Goal: Task Accomplishment & Management: Complete application form

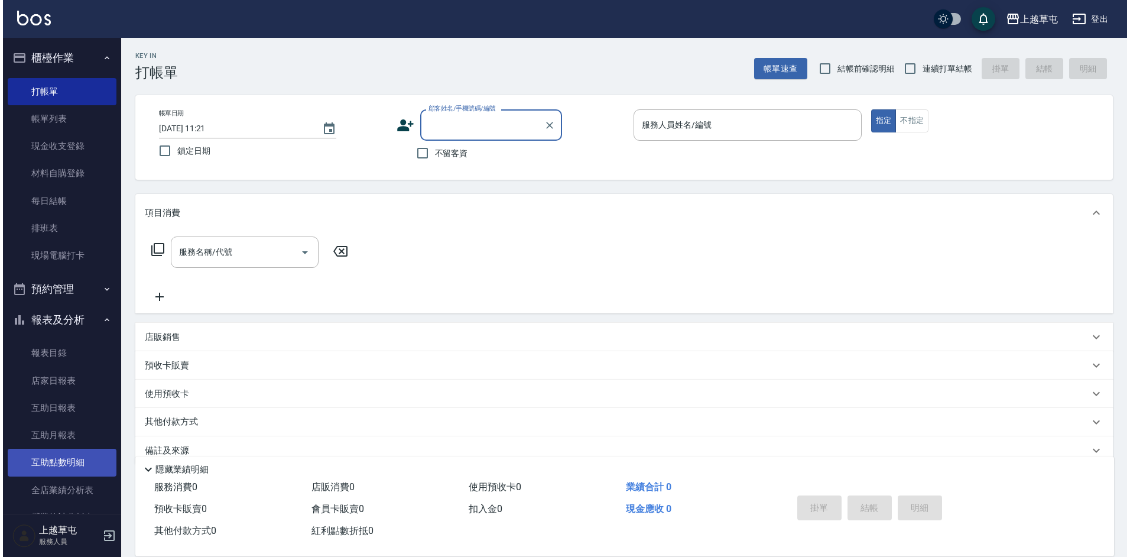
scroll to position [59, 0]
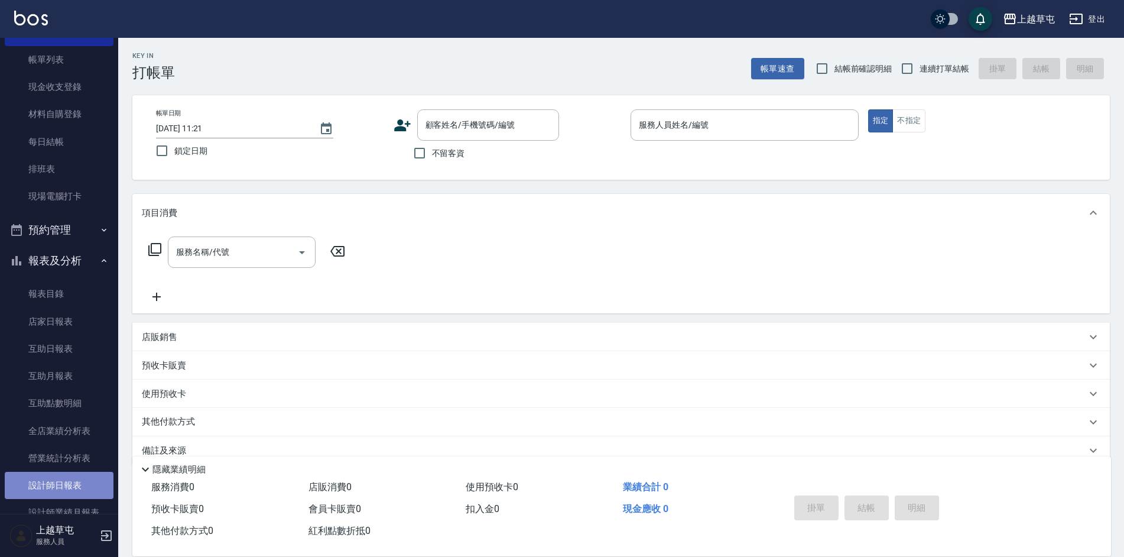
click at [66, 477] on link "設計師日報表" at bounding box center [59, 485] width 109 height 27
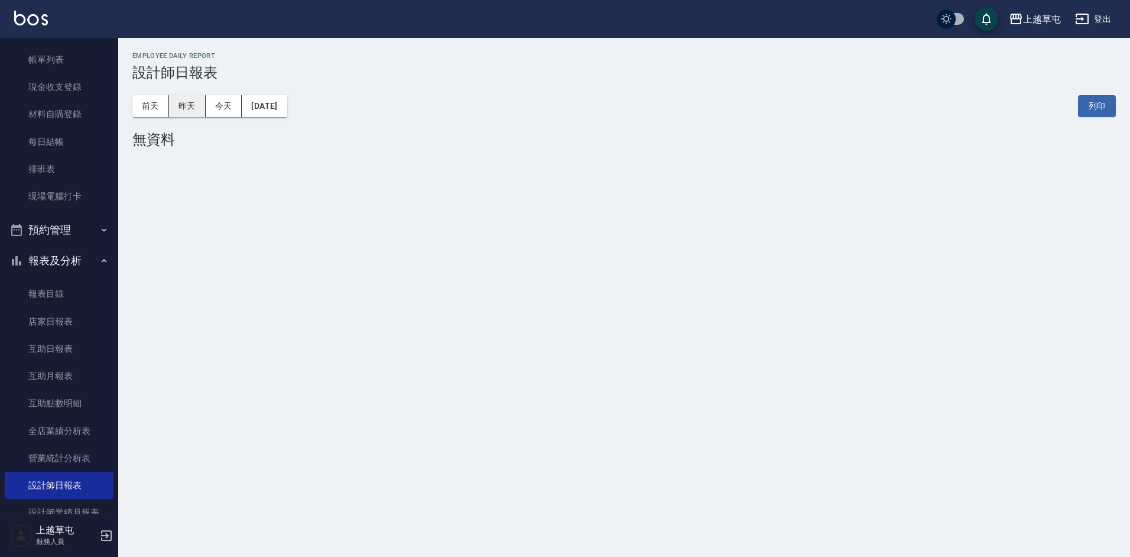
click at [183, 109] on button "昨天" at bounding box center [187, 106] width 37 height 22
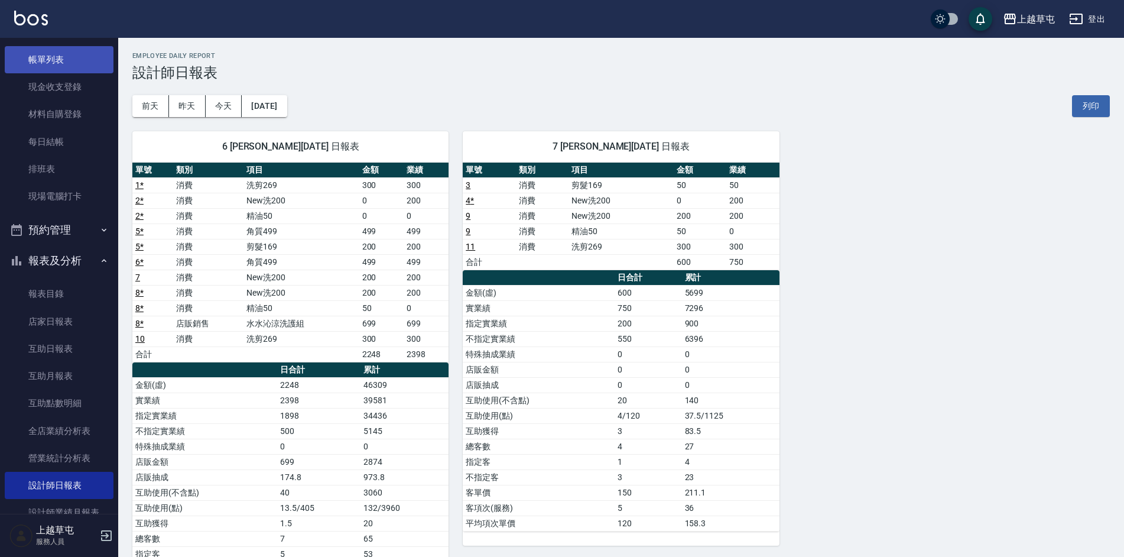
click at [64, 67] on link "帳單列表" at bounding box center [59, 59] width 109 height 27
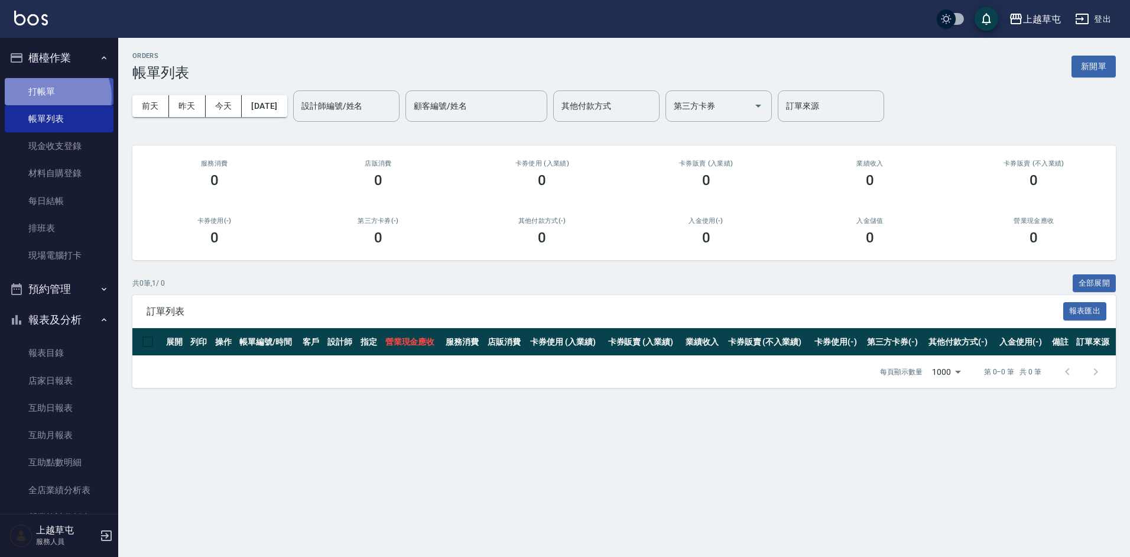
click at [56, 96] on link "打帳單" at bounding box center [59, 91] width 109 height 27
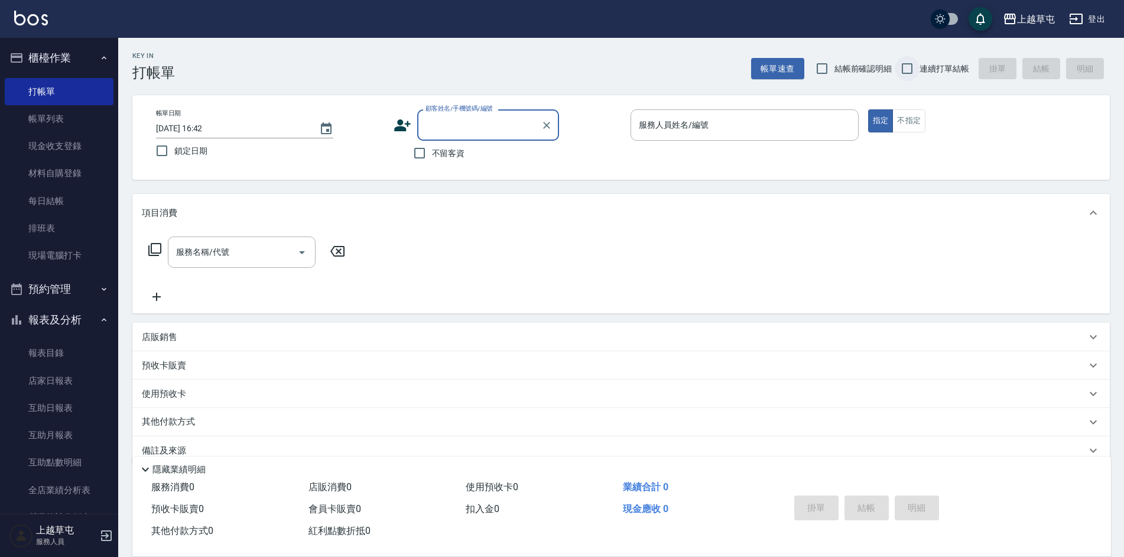
click at [909, 69] on input "連續打單結帳" at bounding box center [907, 68] width 25 height 25
checkbox input "true"
click at [418, 157] on input "不留客資" at bounding box center [419, 153] width 25 height 25
checkbox input "true"
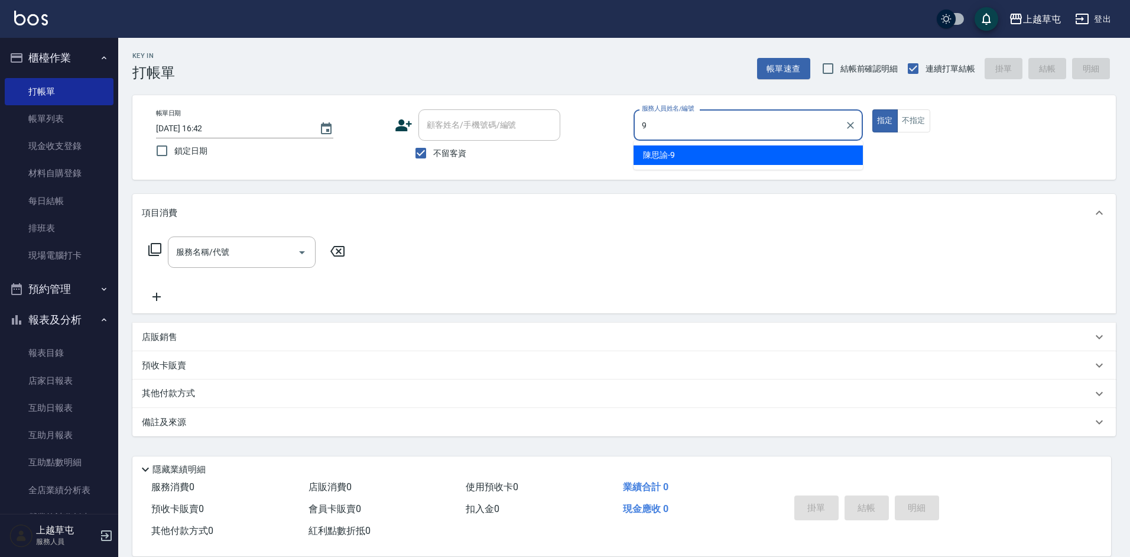
type input "[PERSON_NAME]-9"
type button "true"
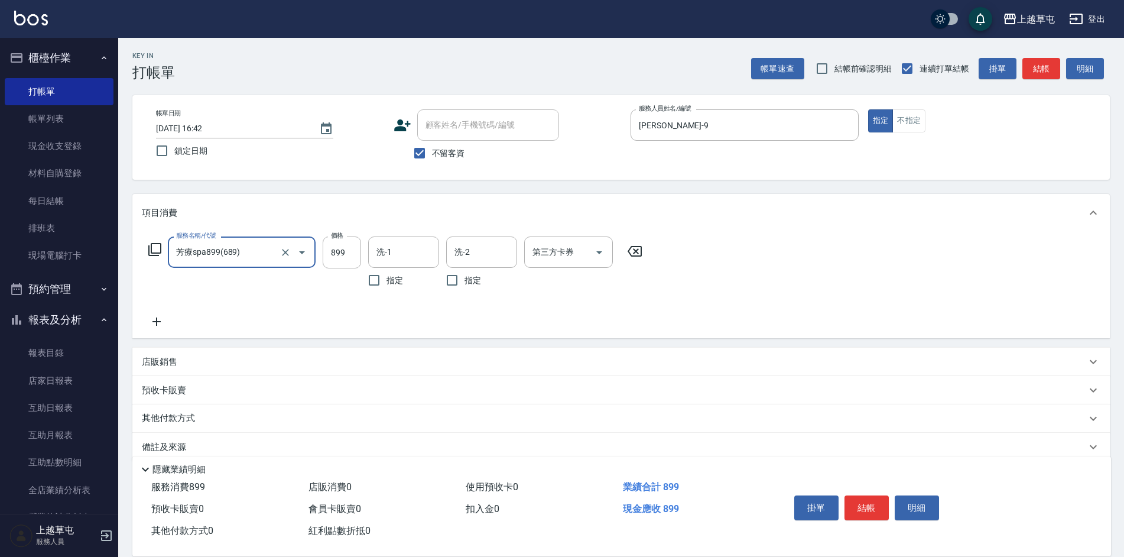
type input "芳療spa899(689)"
type input "[PERSON_NAME]-26"
click at [346, 252] on input "899" at bounding box center [342, 252] width 38 height 32
type input "1100"
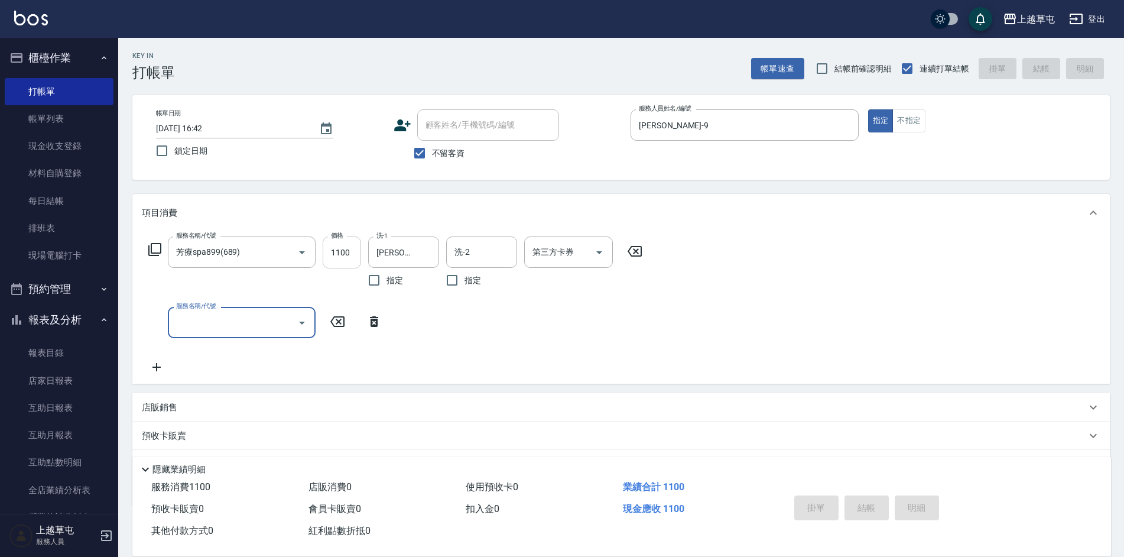
type input "[DATE] 17:01"
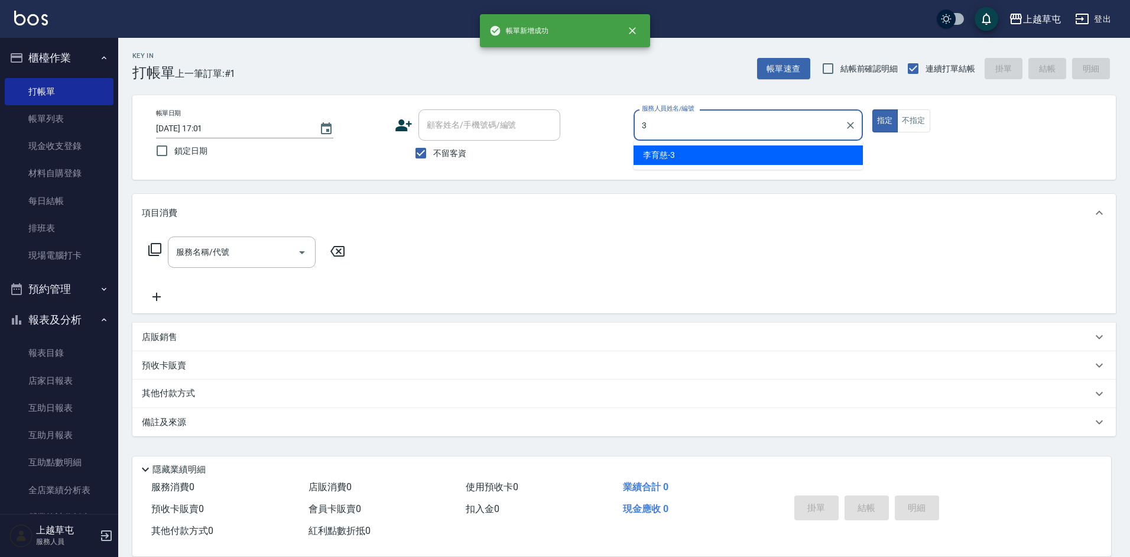
type input "[PERSON_NAME]-3"
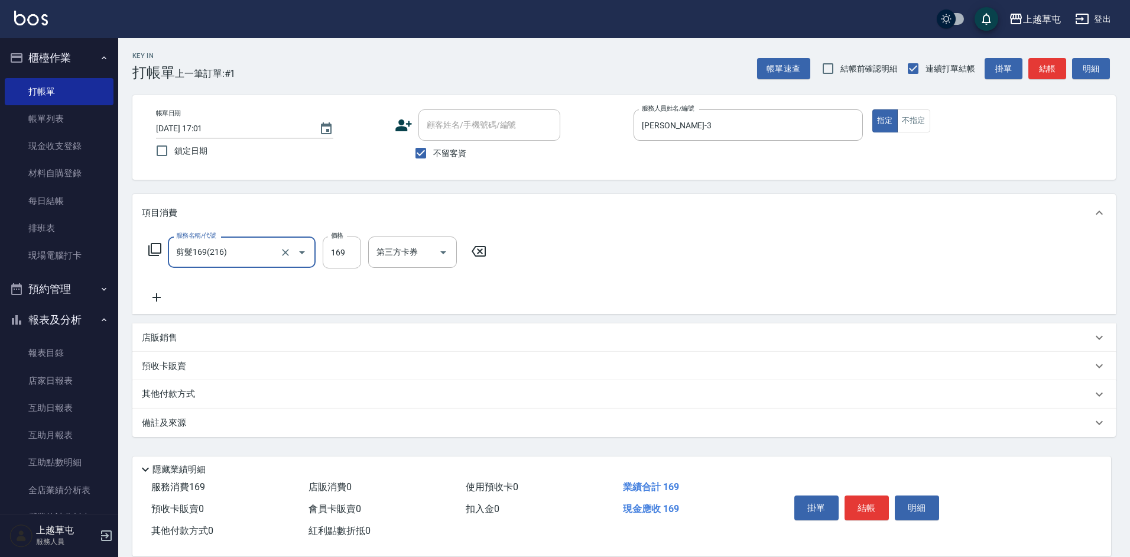
type input "剪髮169(216)"
type input "250"
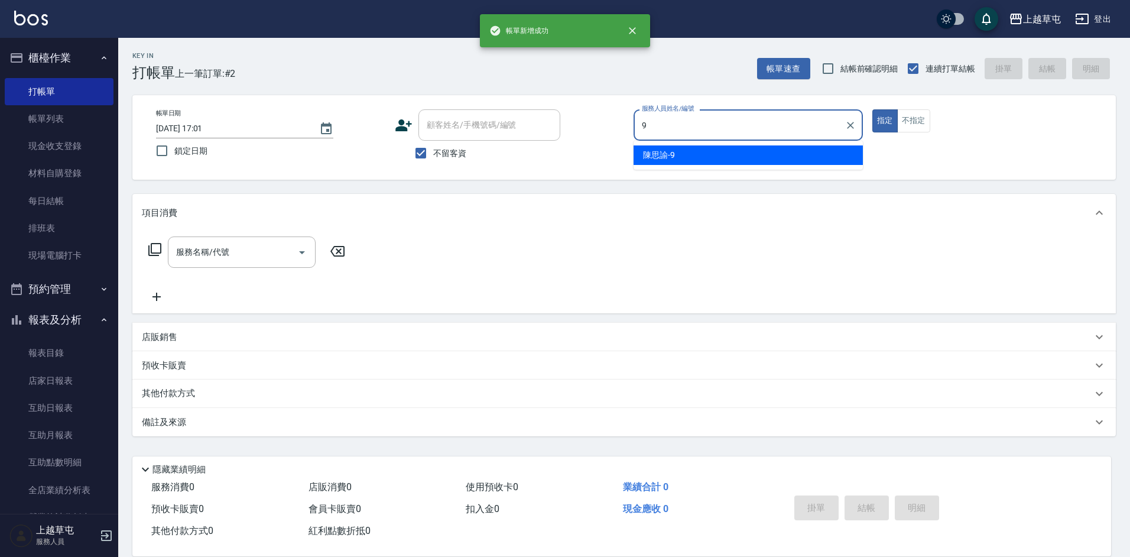
type input "[PERSON_NAME]-9"
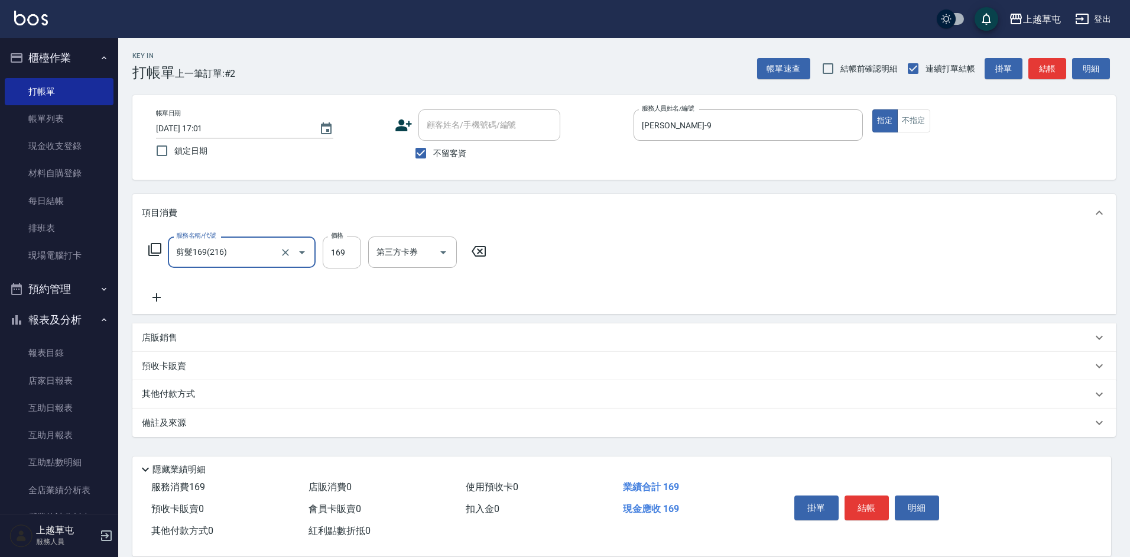
type input "剪髮169(216)"
type input "200"
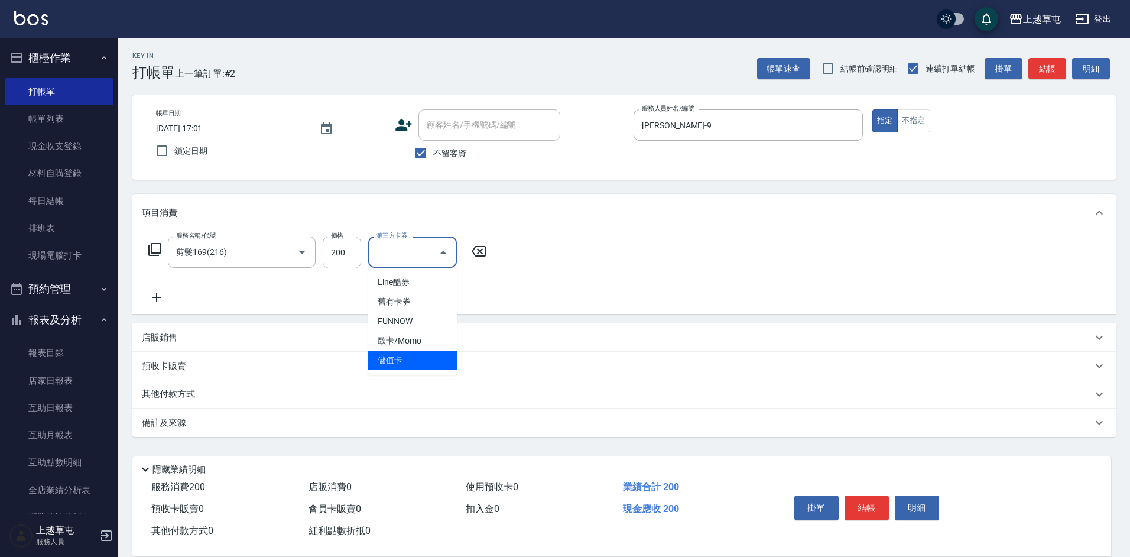
type input "儲值卡"
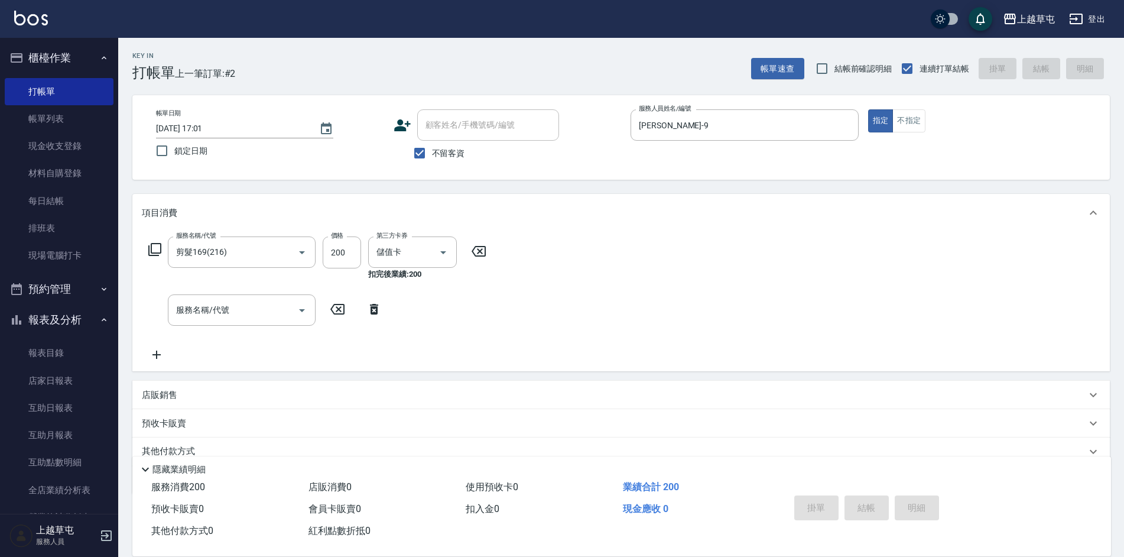
type input "[DATE] 17:02"
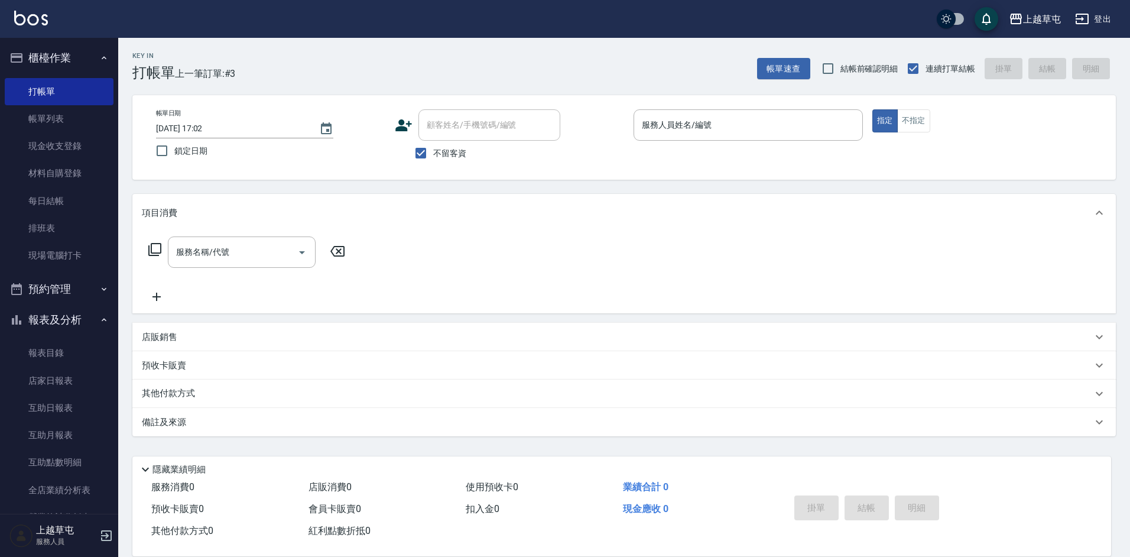
drag, startPoint x: 762, startPoint y: 340, endPoint x: 705, endPoint y: 323, distance: 59.8
click at [708, 335] on div "店販銷售" at bounding box center [617, 337] width 950 height 12
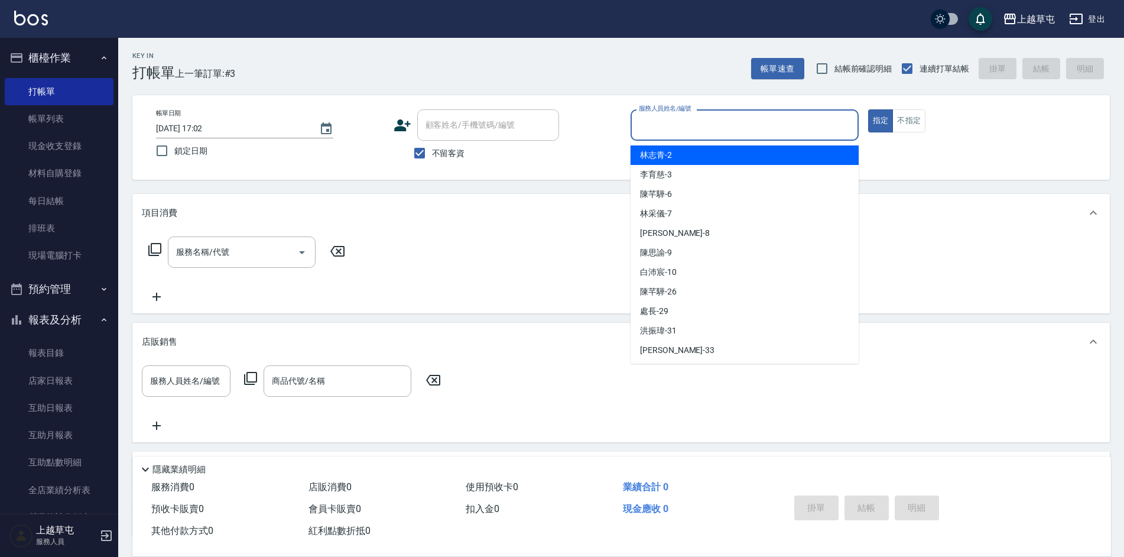
click at [781, 131] on input "服務人員姓名/編號" at bounding box center [745, 125] width 218 height 21
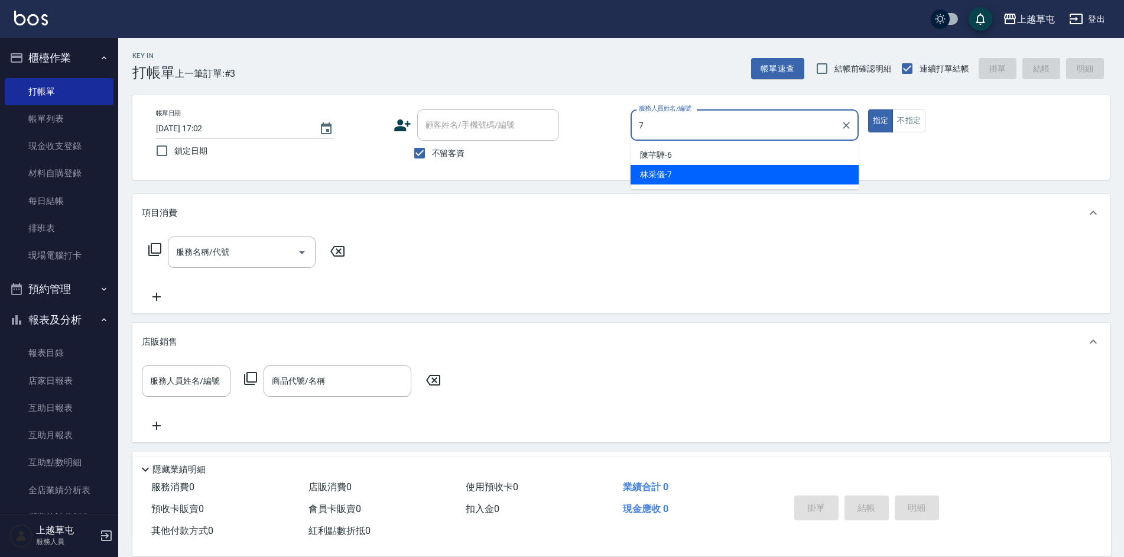
type input "[PERSON_NAME]-7"
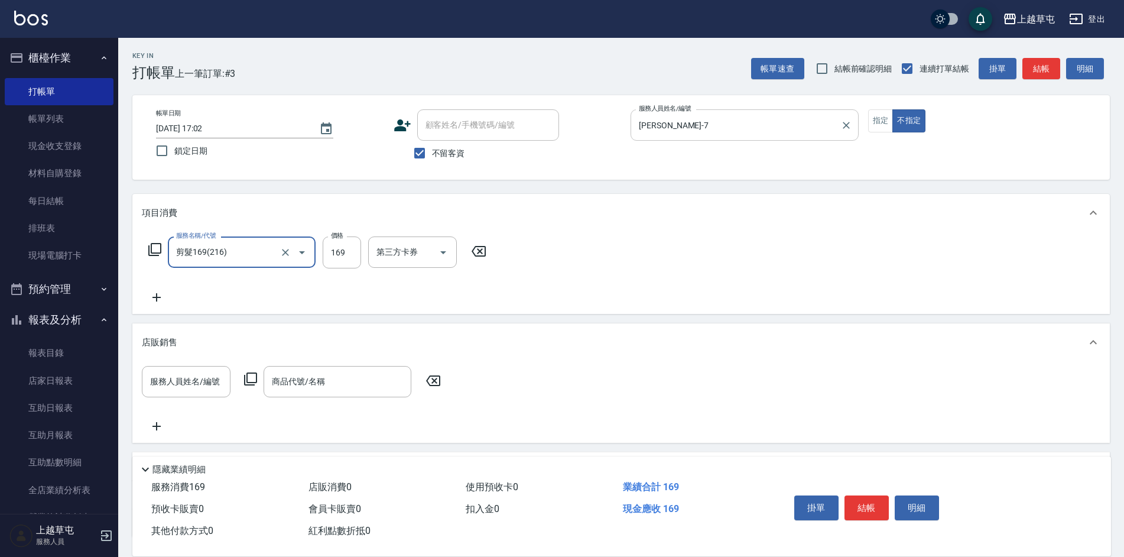
type input "剪髮169(216)"
type input "200"
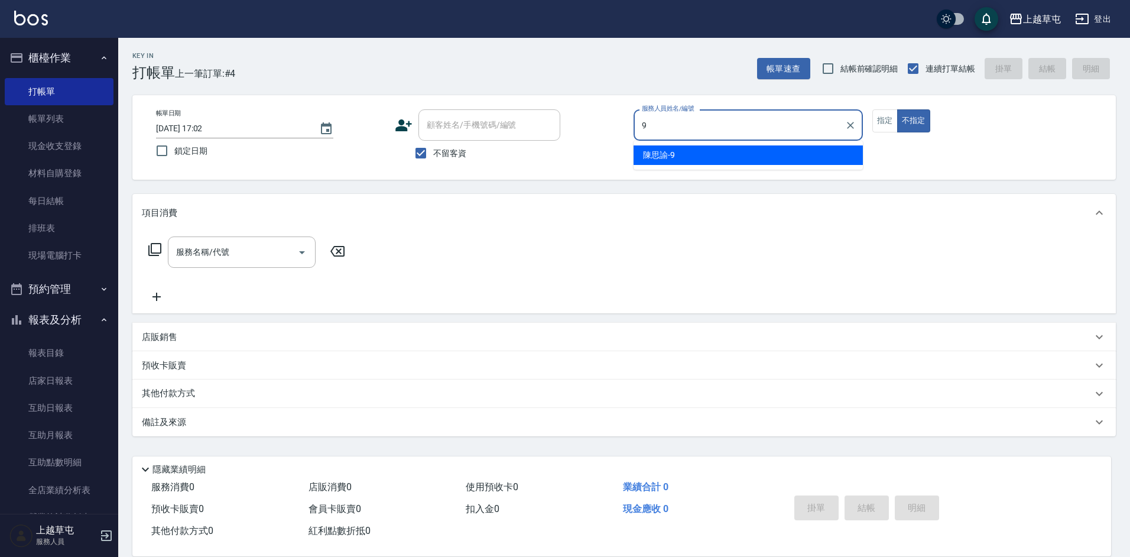
type input "[PERSON_NAME]-9"
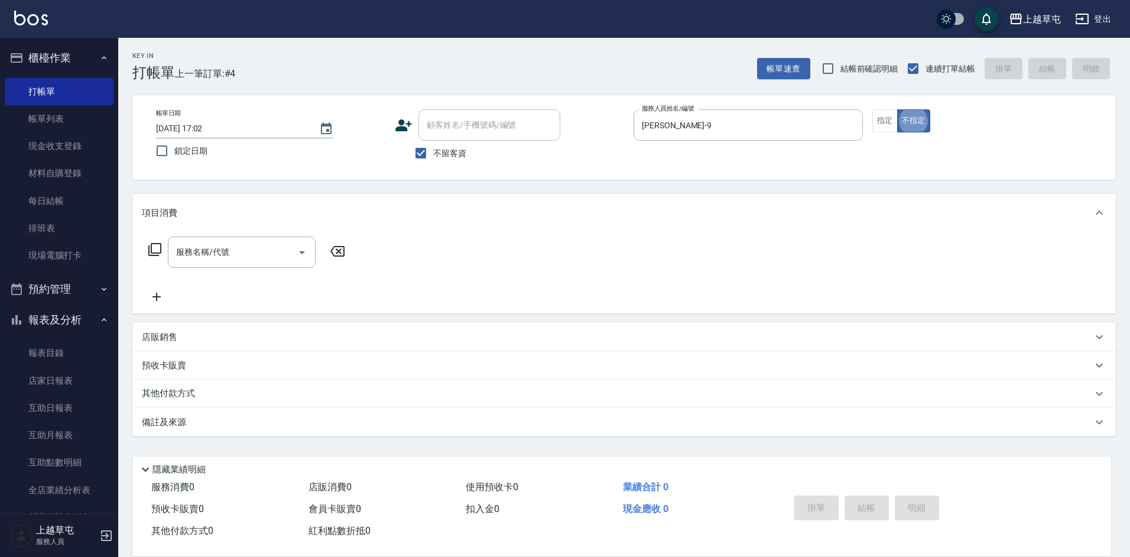
type button "false"
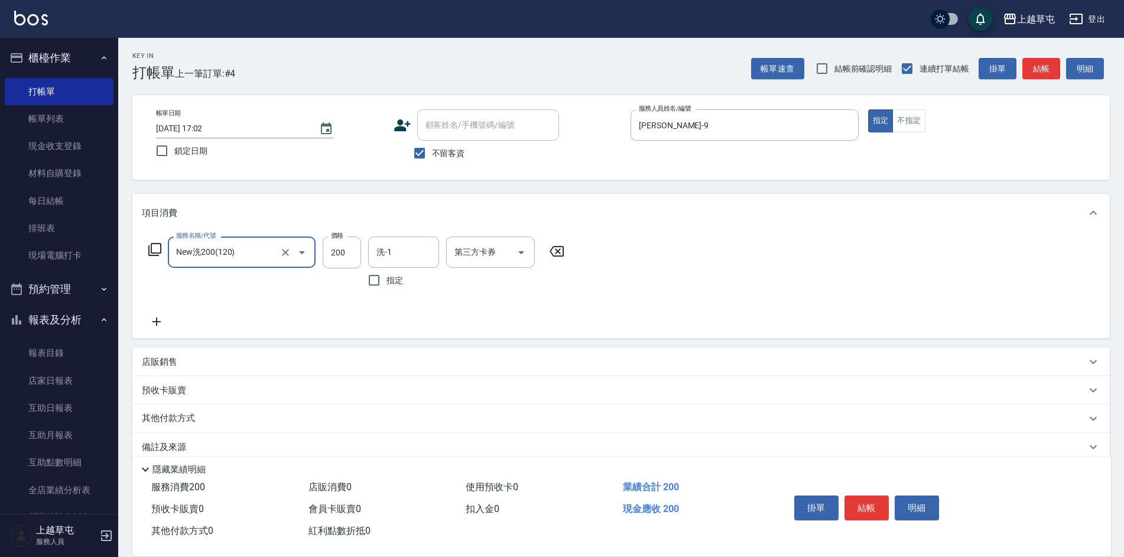
type input "New洗200(120)"
type input "[PERSON_NAME]-3"
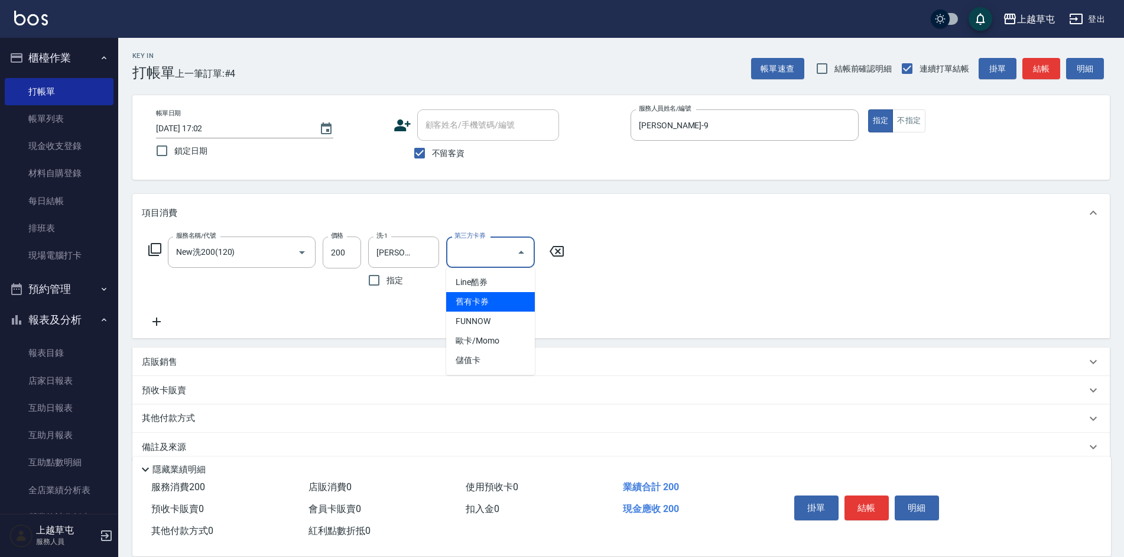
type input "舊有卡券"
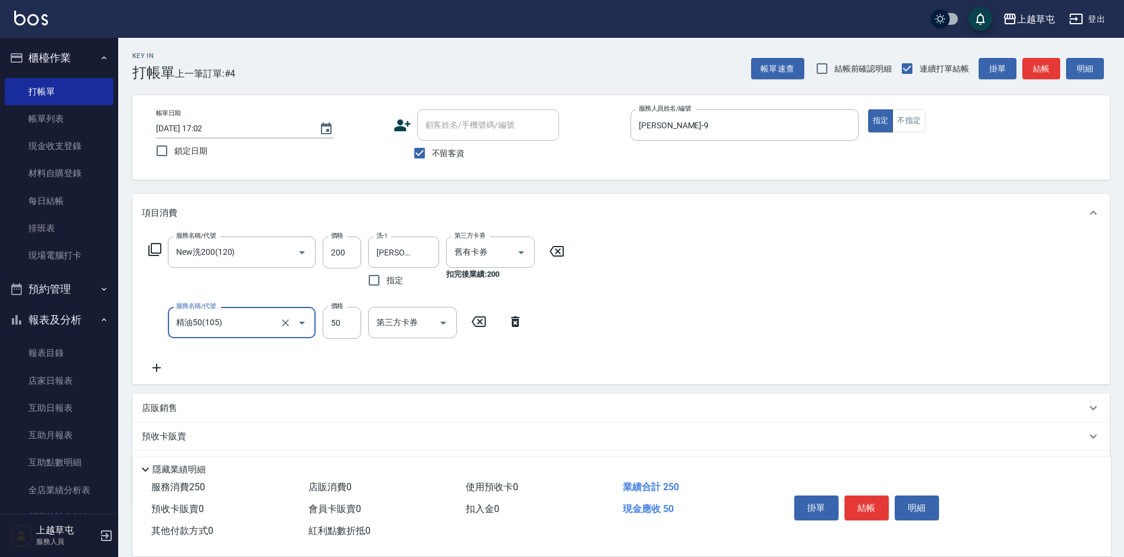
type input "精油50(105)"
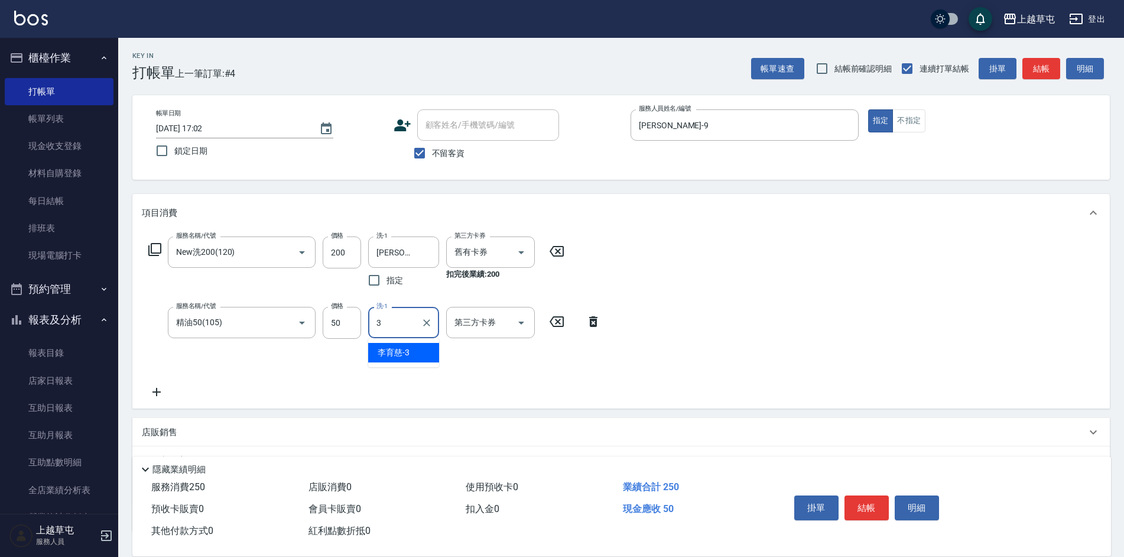
type input "[PERSON_NAME]-3"
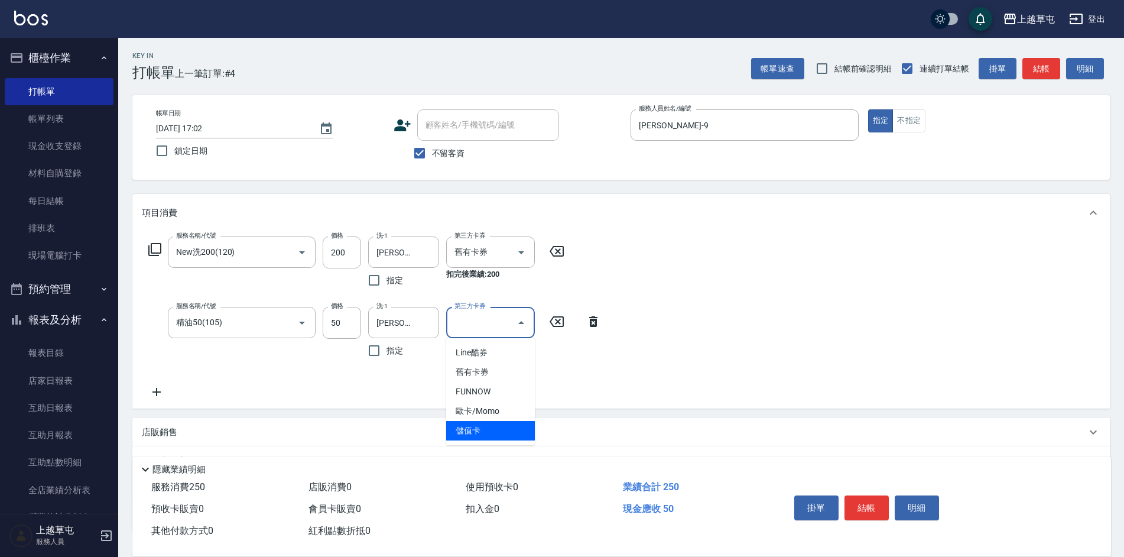
type input "儲值卡"
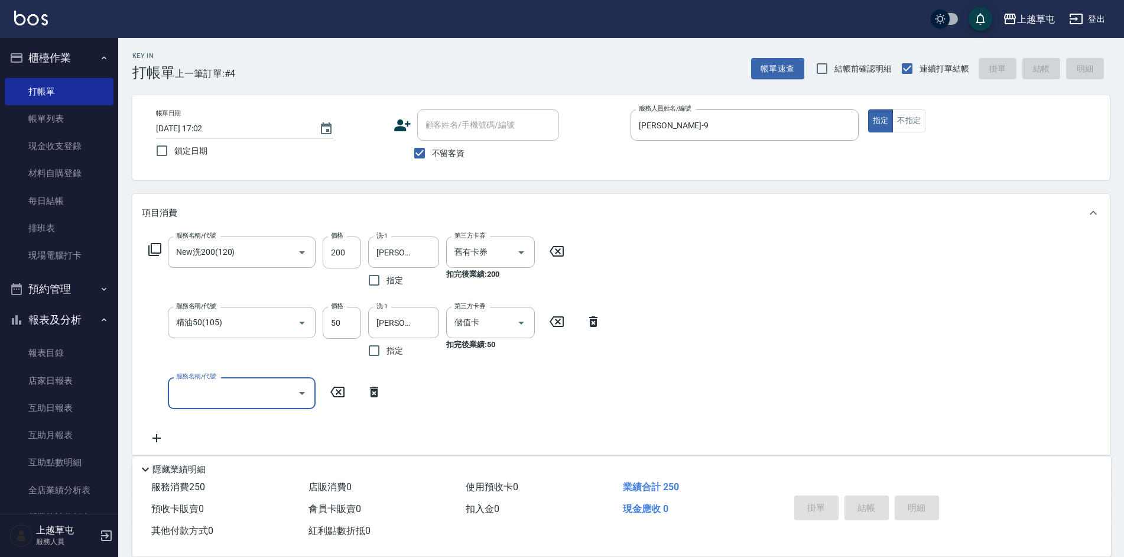
type input "[DATE] 17:29"
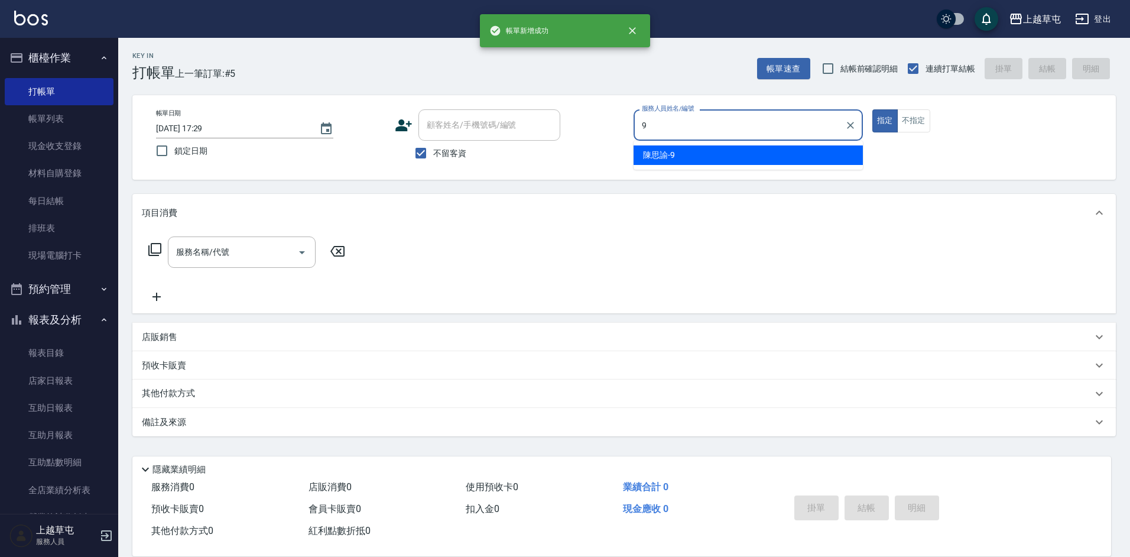
type input "[PERSON_NAME]-9"
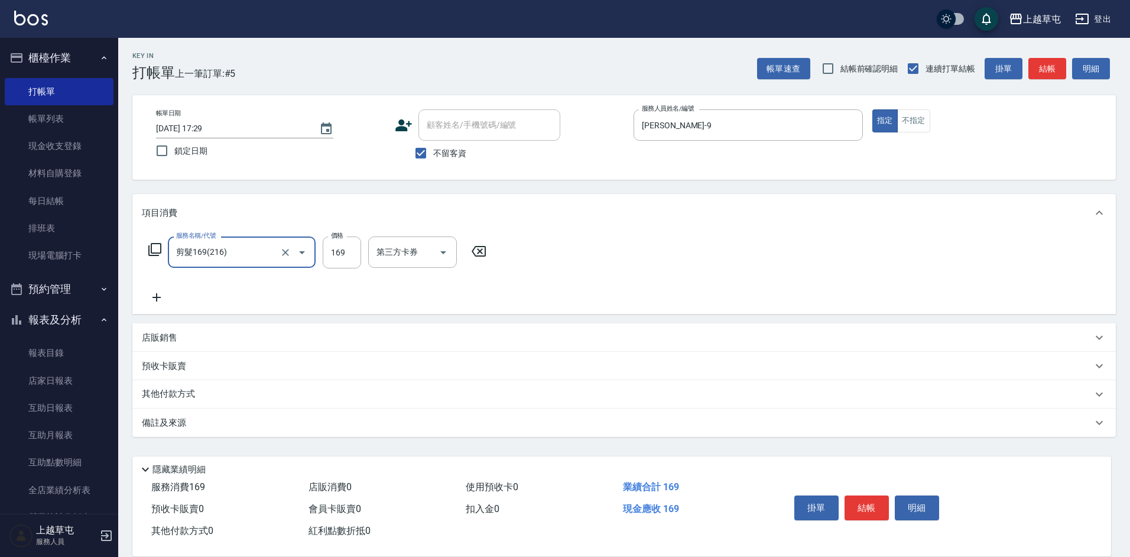
type input "剪髮169(216)"
type input "350"
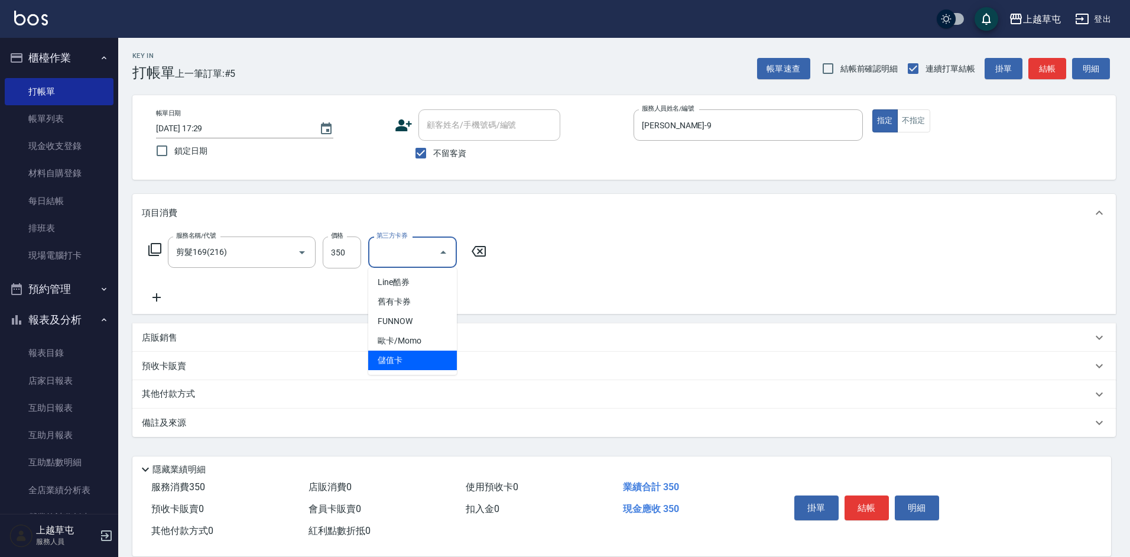
type input "儲值卡"
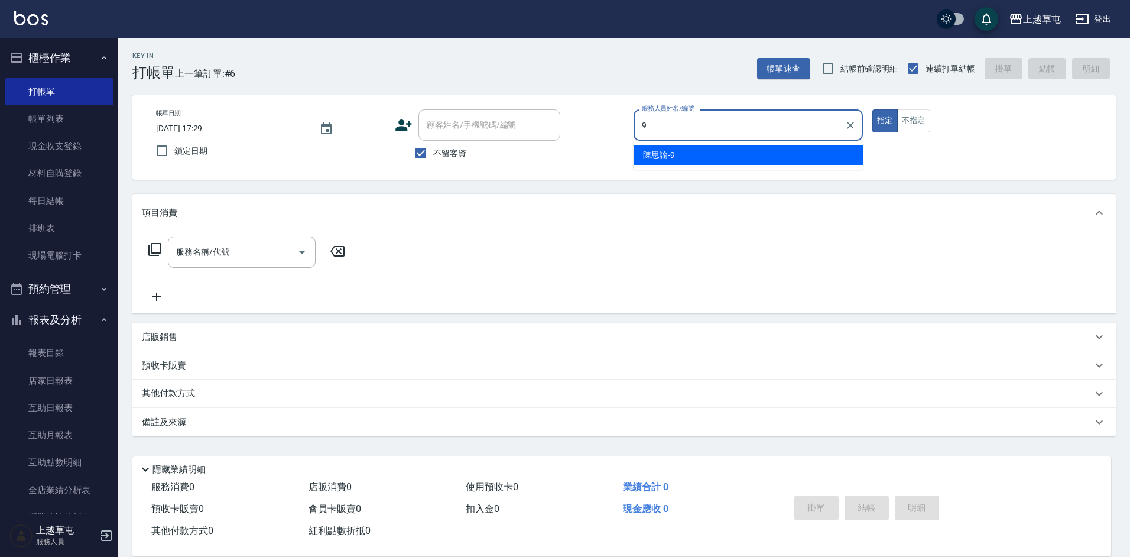
type input "[PERSON_NAME]-9"
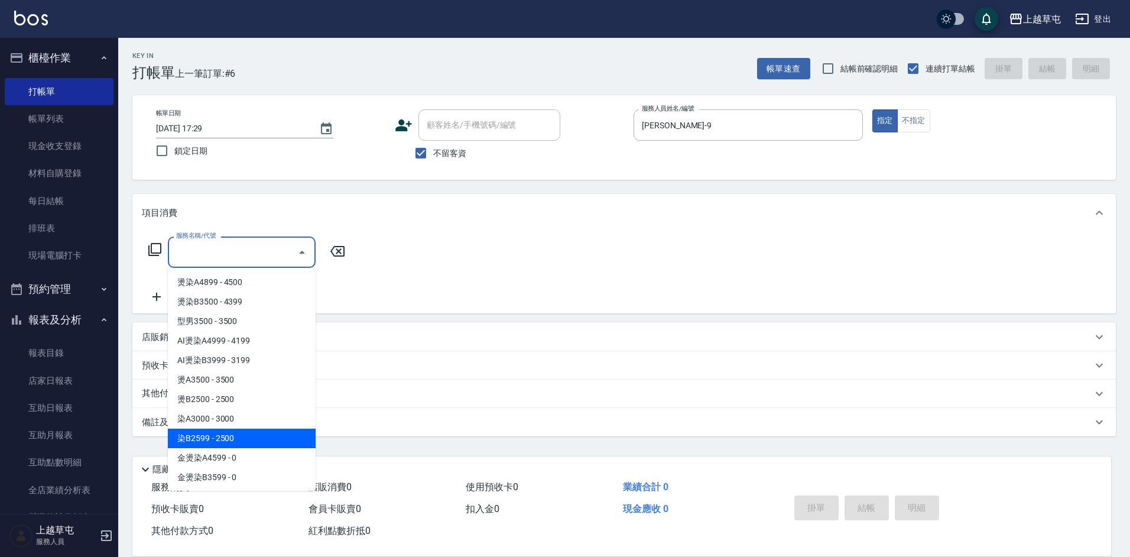
type input "染B2599(42)"
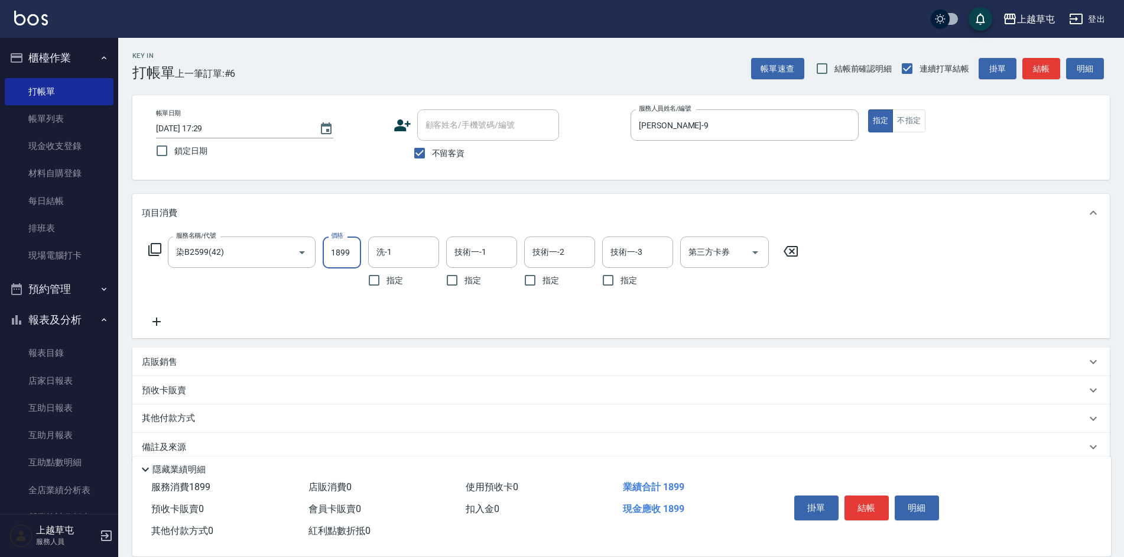
type input "1899"
type input "[PERSON_NAME]-26"
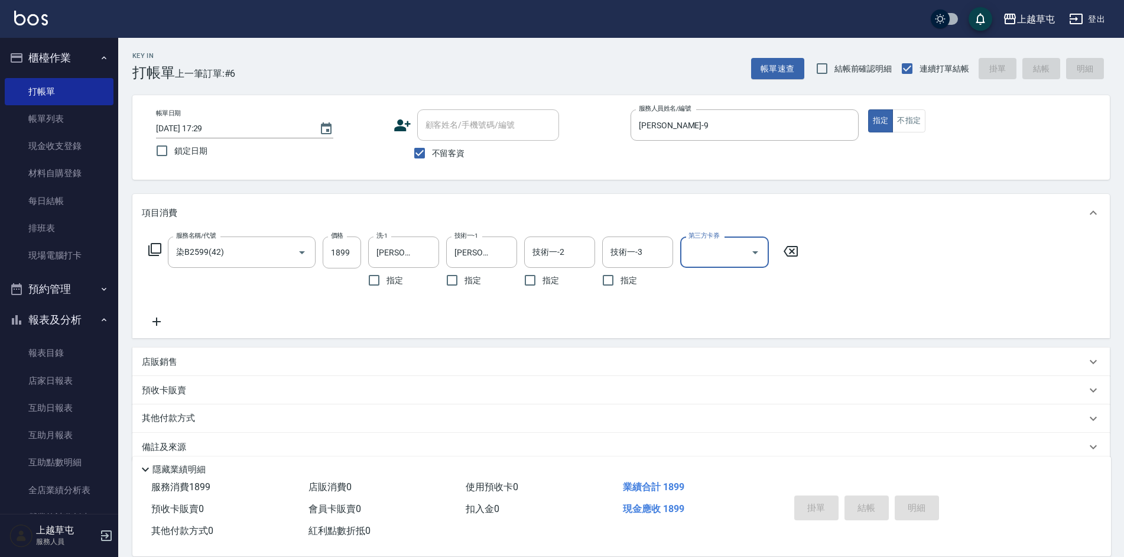
type input "[DATE] 17:30"
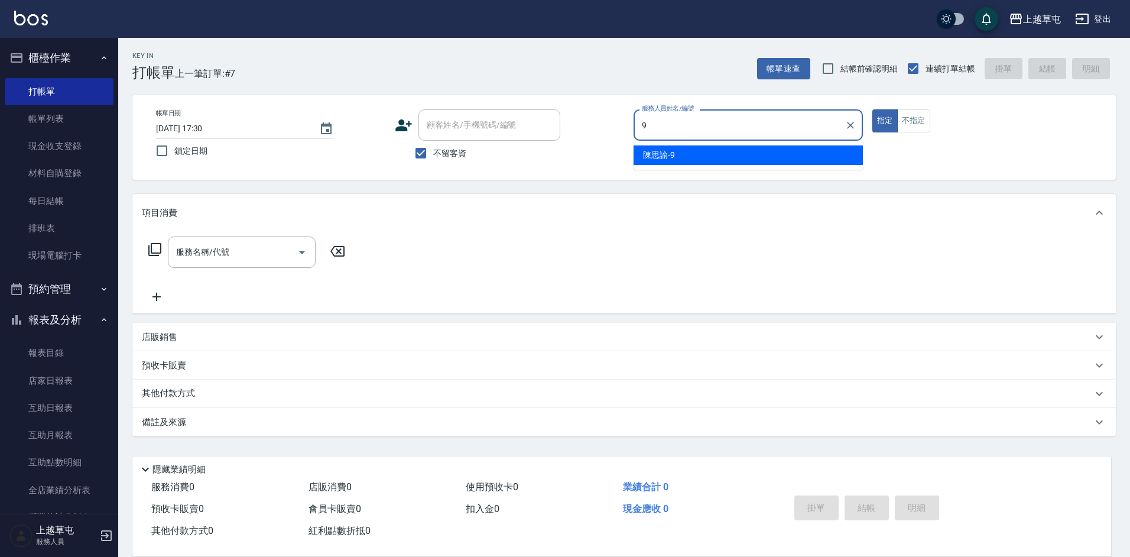
type input "[PERSON_NAME]-9"
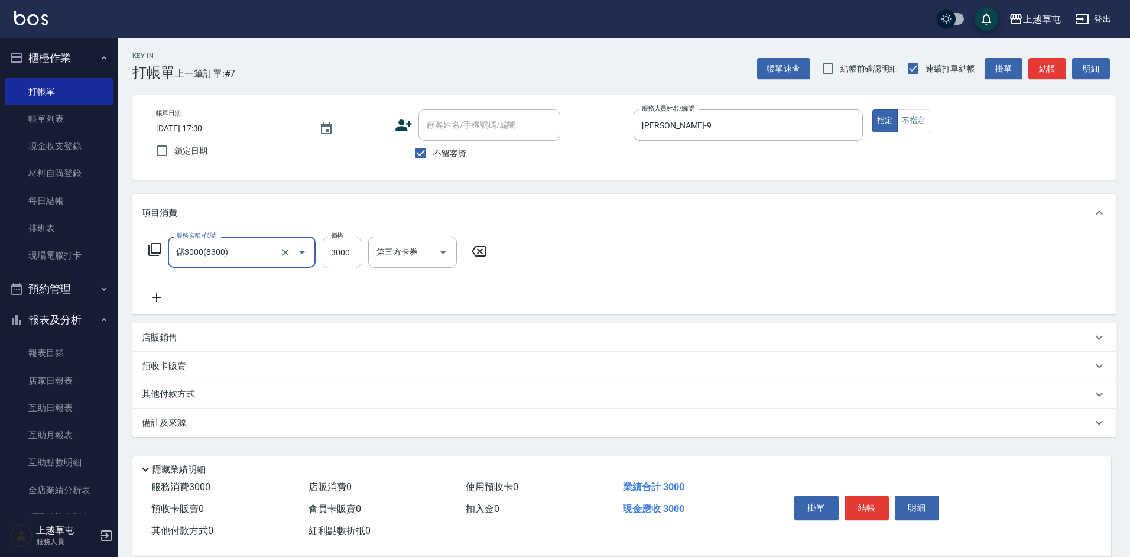
type input "儲3000(8300)"
type input "1000"
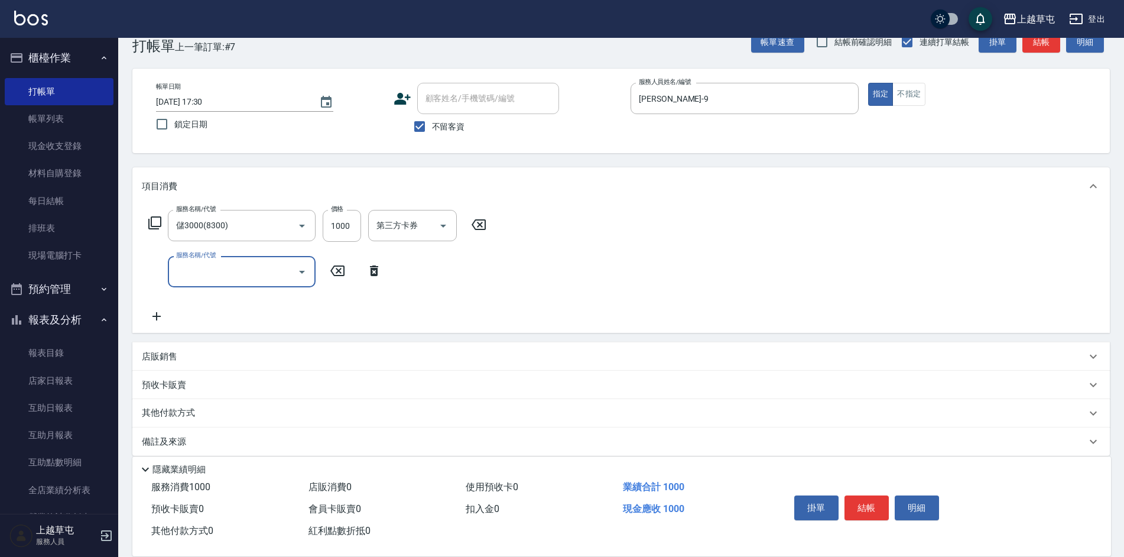
scroll to position [39, 0]
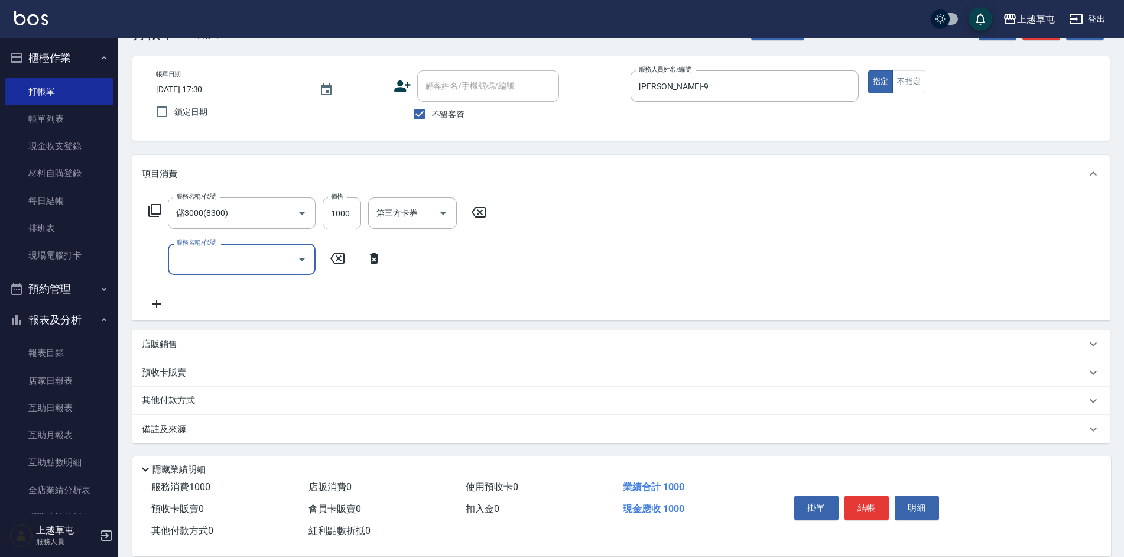
click at [155, 346] on p "店販銷售" at bounding box center [159, 344] width 35 height 12
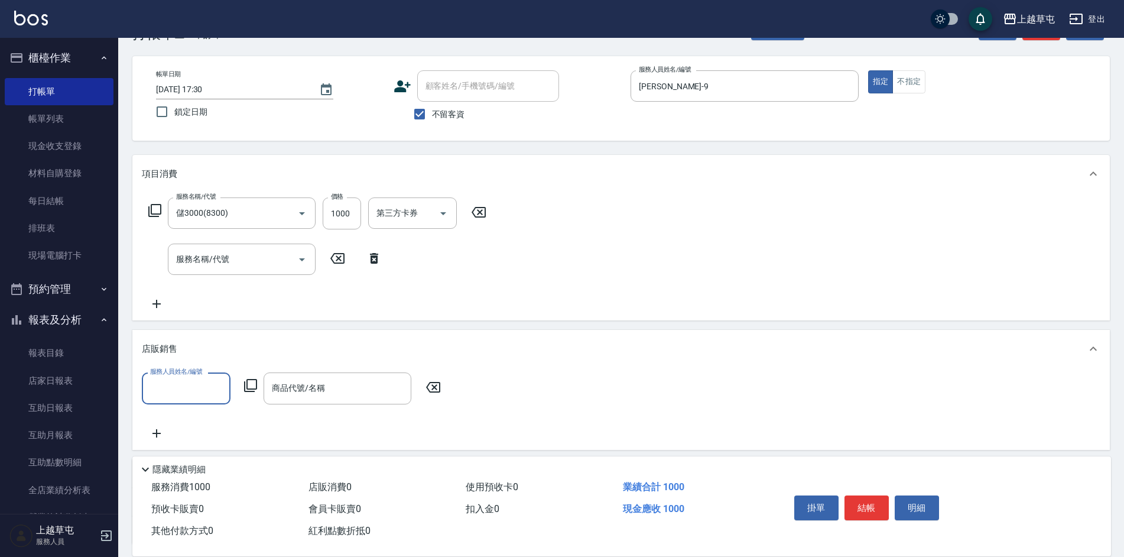
scroll to position [0, 0]
type input "[PERSON_NAME]-9"
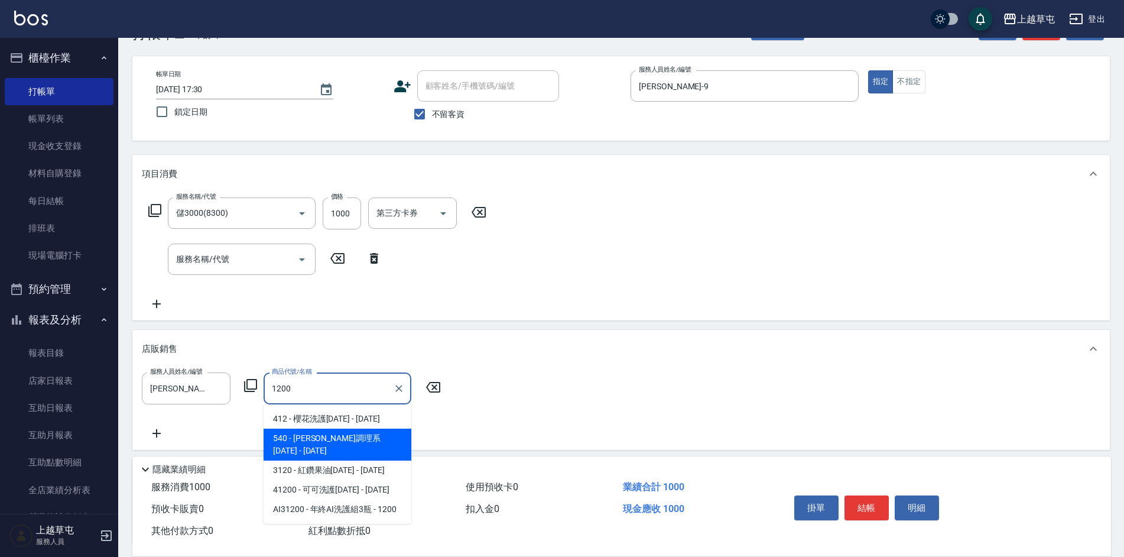
type input "[PERSON_NAME]調理系1200"
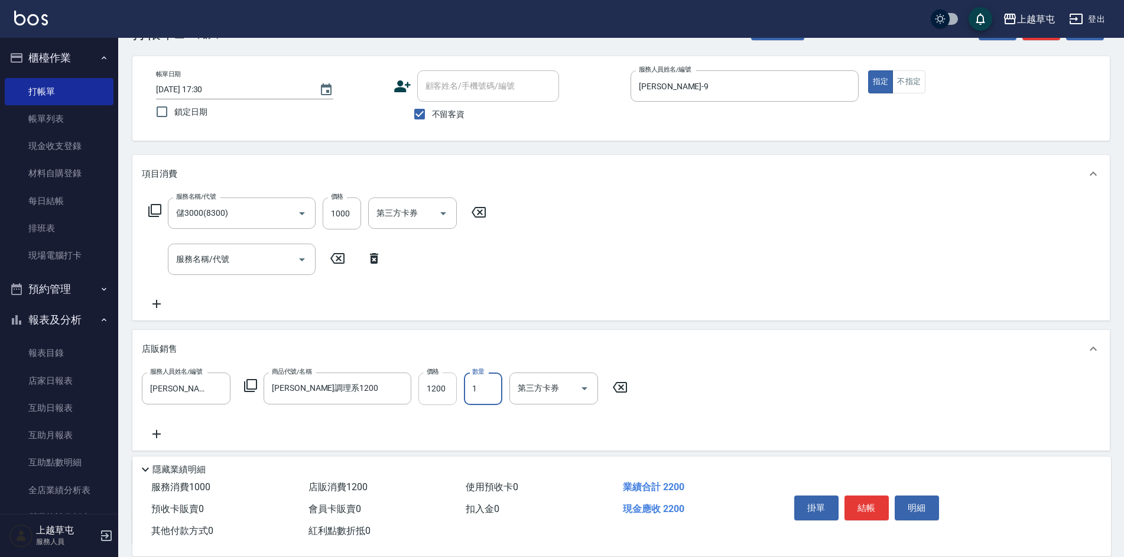
click at [442, 387] on input "1200" at bounding box center [437, 388] width 38 height 32
type input "1020"
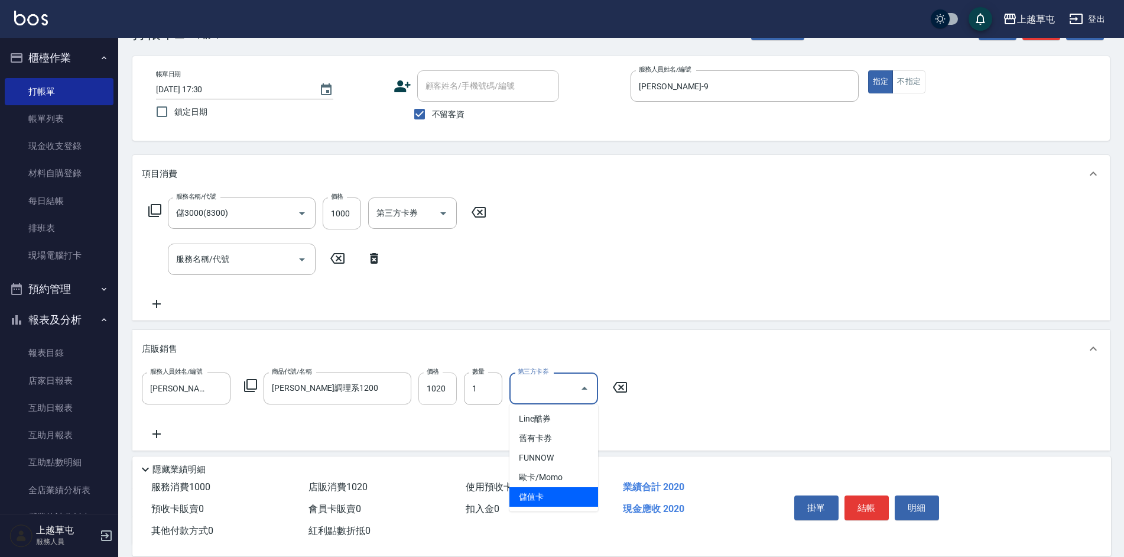
type input "儲值卡"
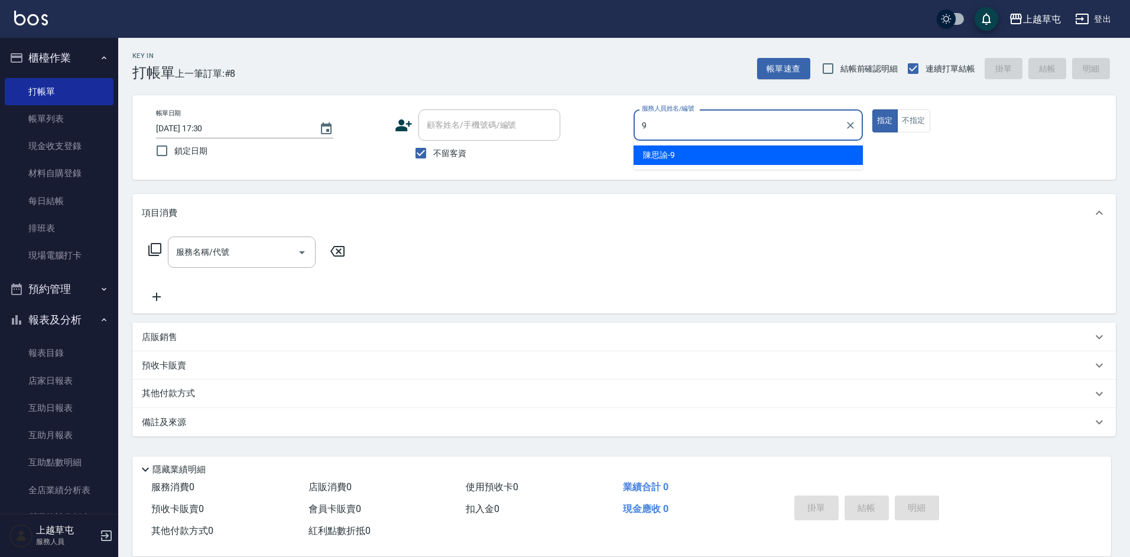
type input "[PERSON_NAME]-9"
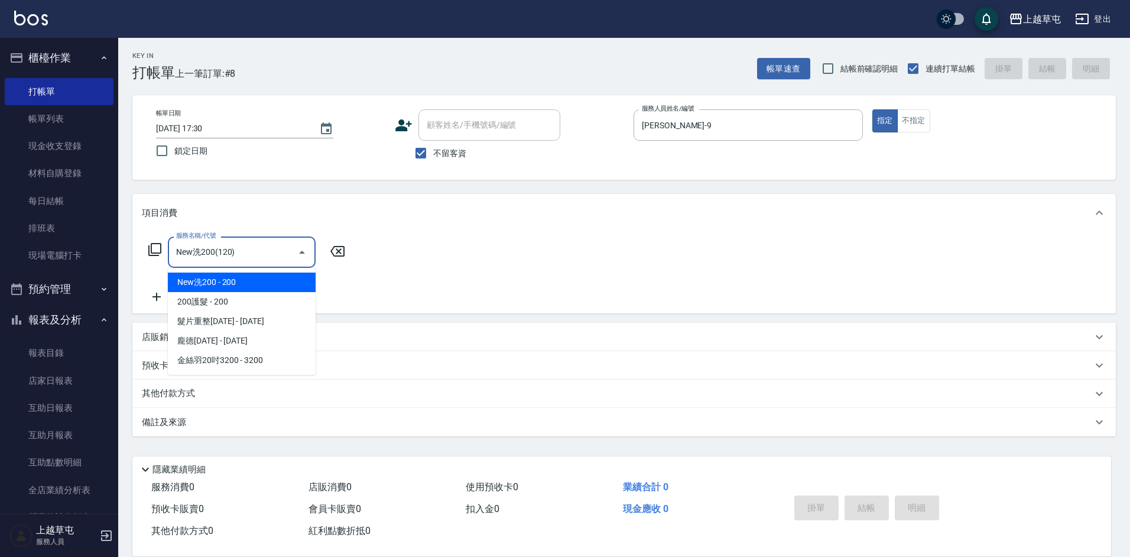
type input "New洗200(120)"
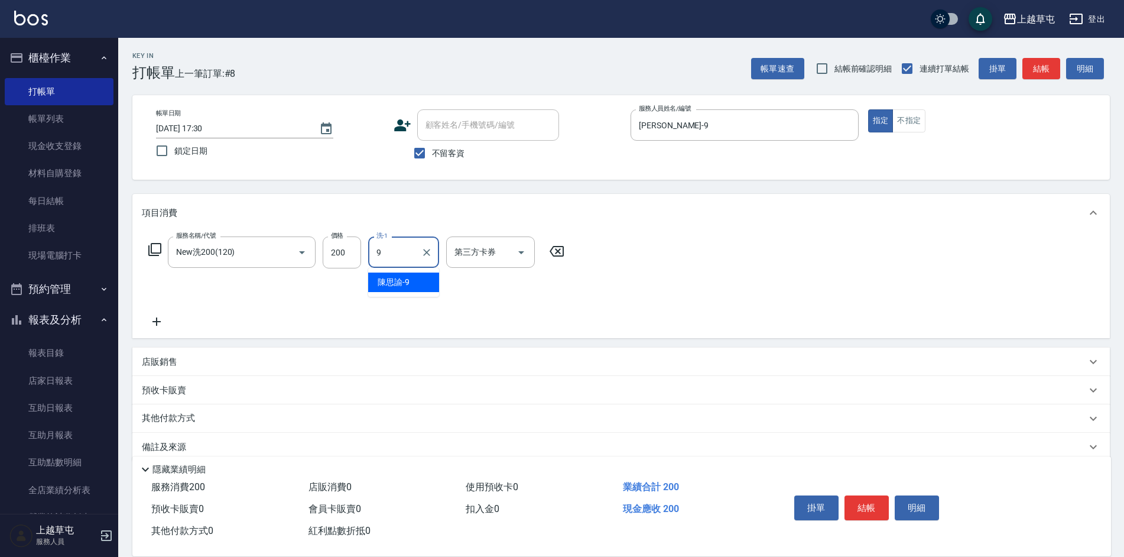
type input "[PERSON_NAME]-9"
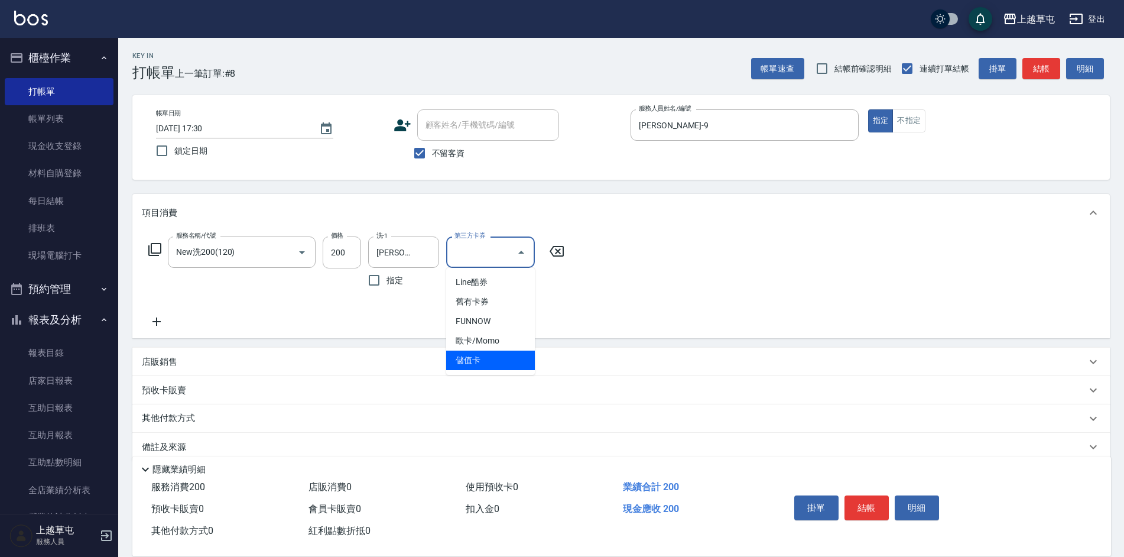
type input "儲值卡"
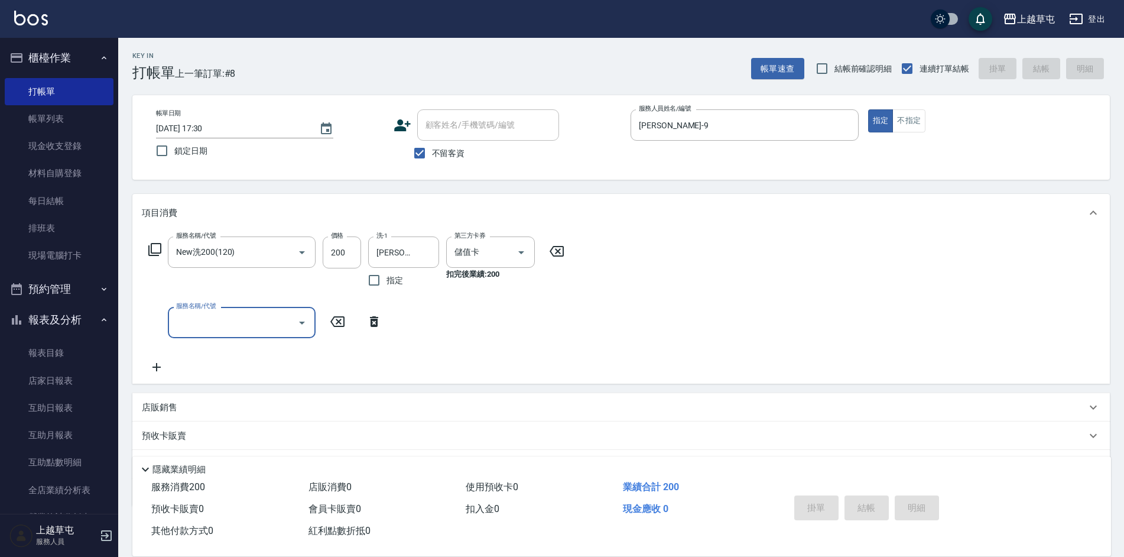
type input "[DATE] 17:32"
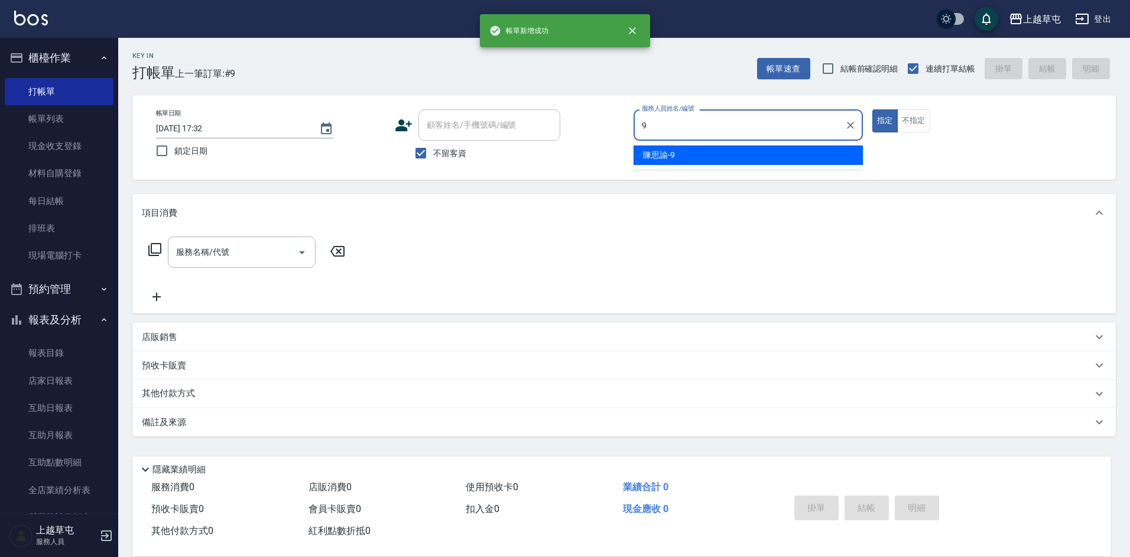
type input "[PERSON_NAME]-9"
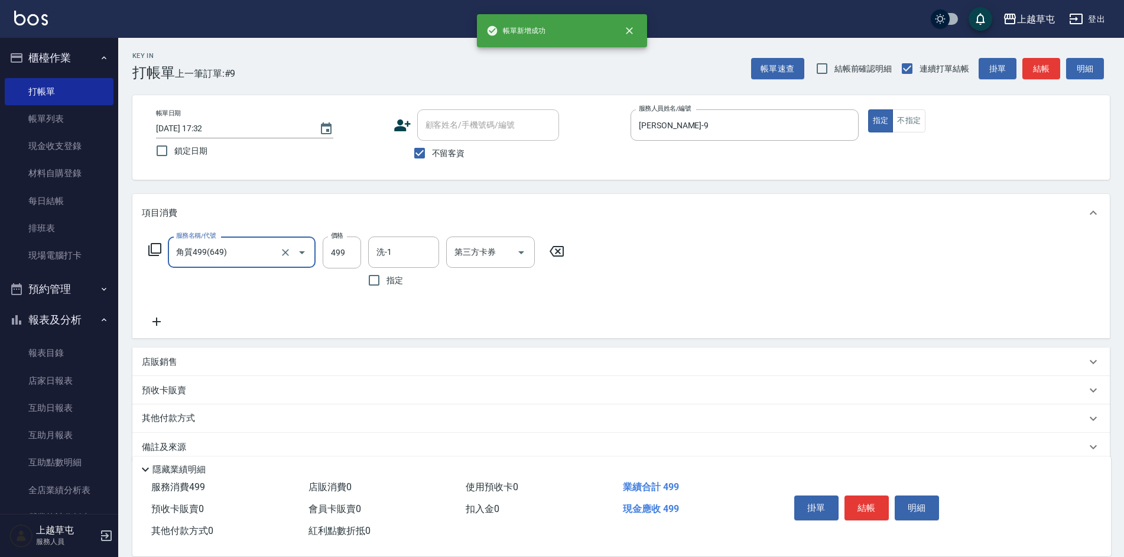
type input "角質499(649)"
type input "[PERSON_NAME]-26"
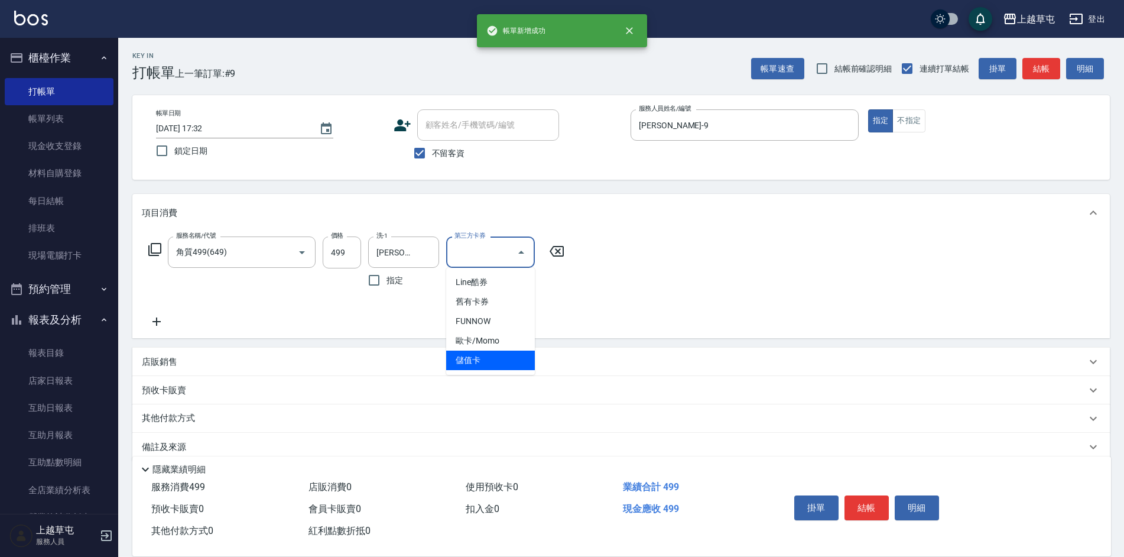
type input "儲值卡"
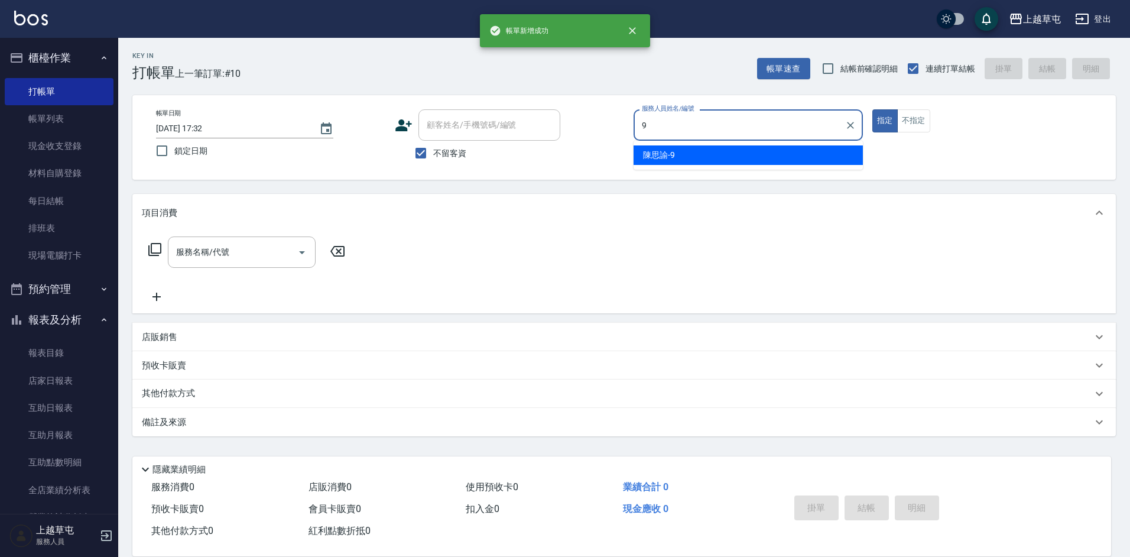
type input "[PERSON_NAME]-9"
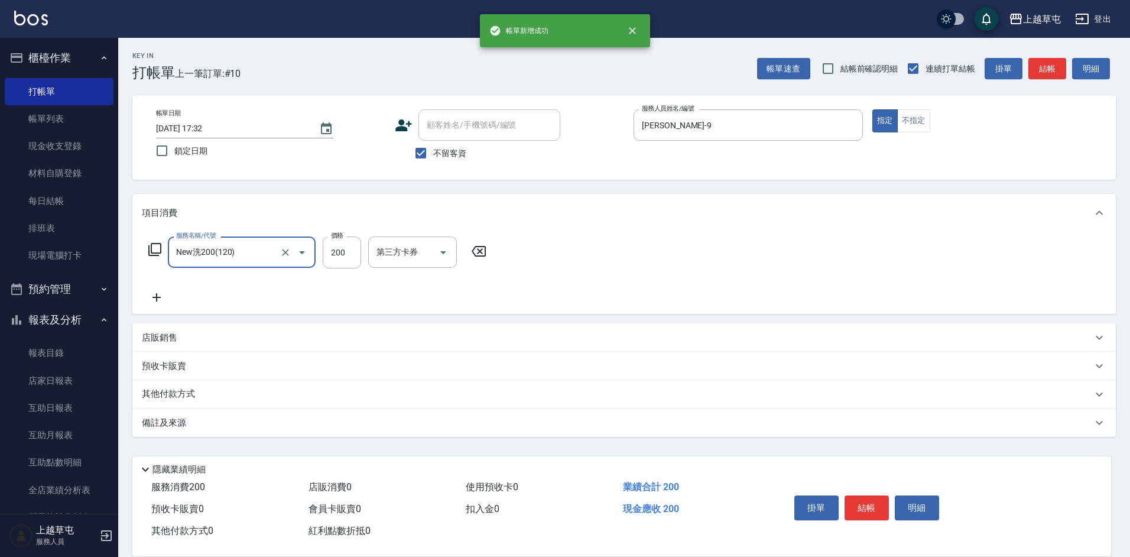
type input "New洗200(120)"
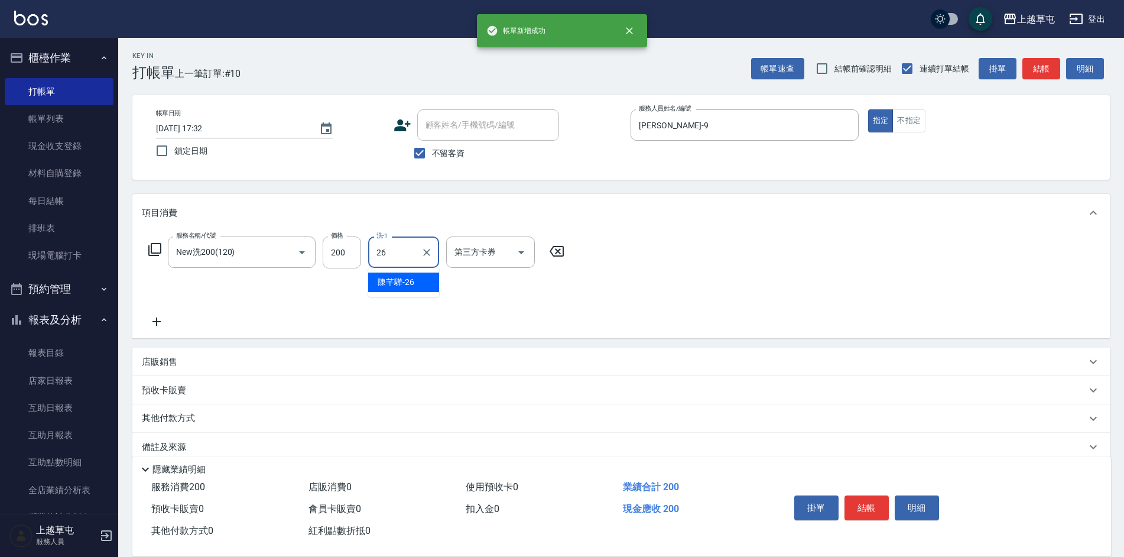
type input "[PERSON_NAME]-26"
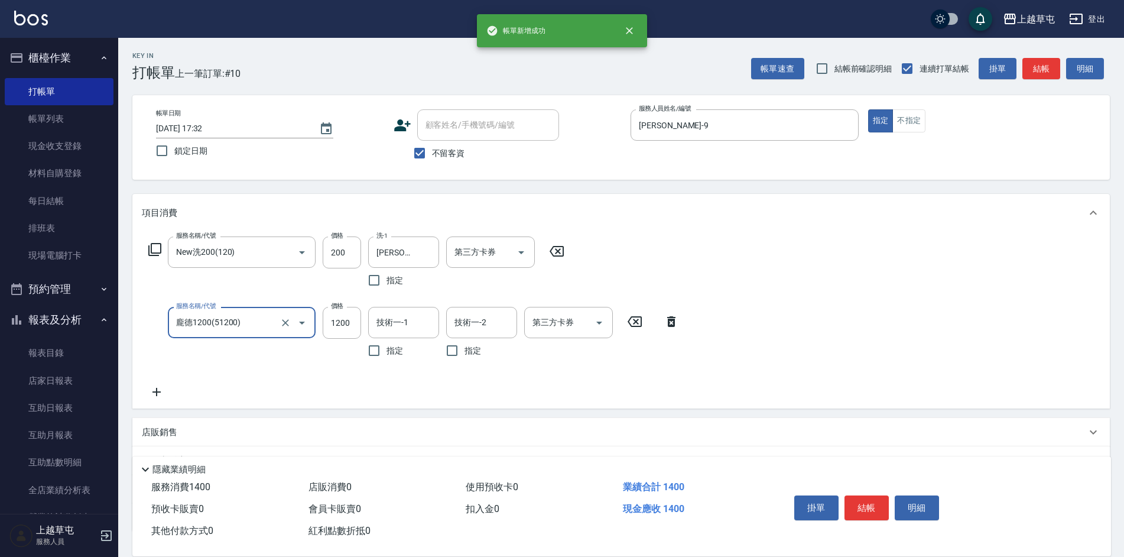
type input "龐德1200(51200)"
type input "[PERSON_NAME]-26"
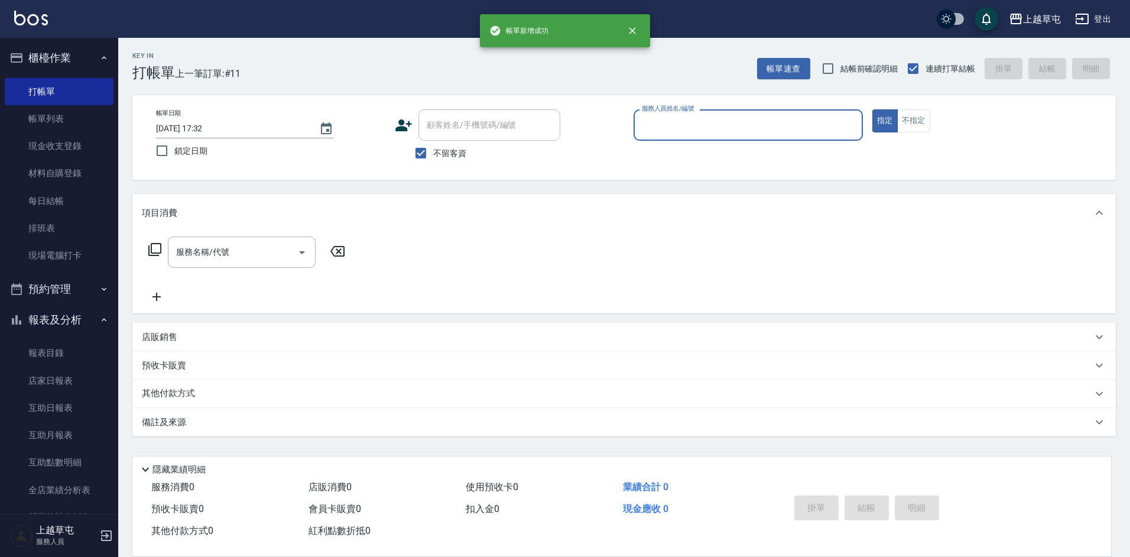
type input "8"
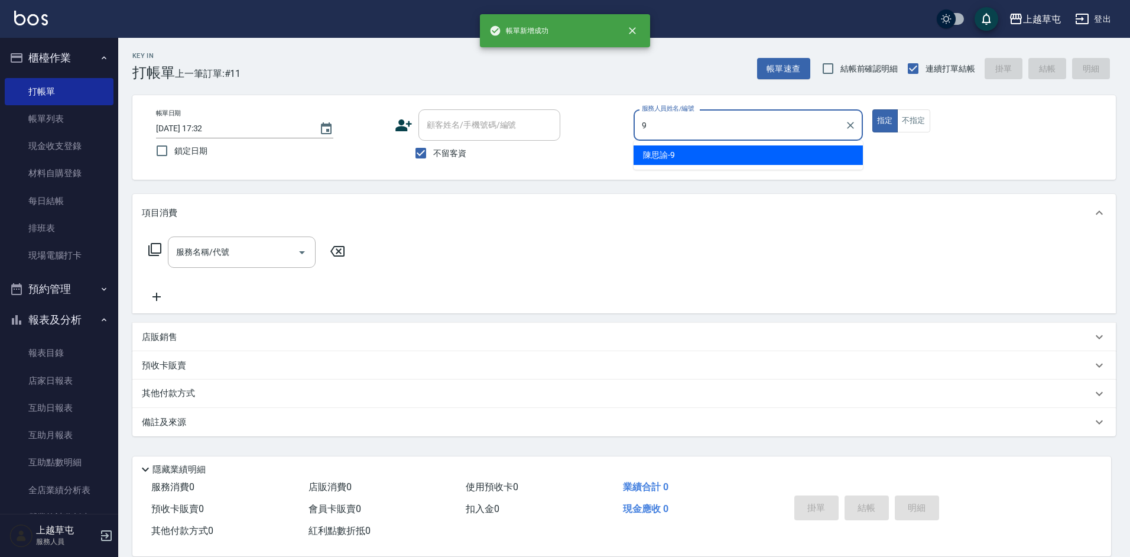
type input "[PERSON_NAME]-9"
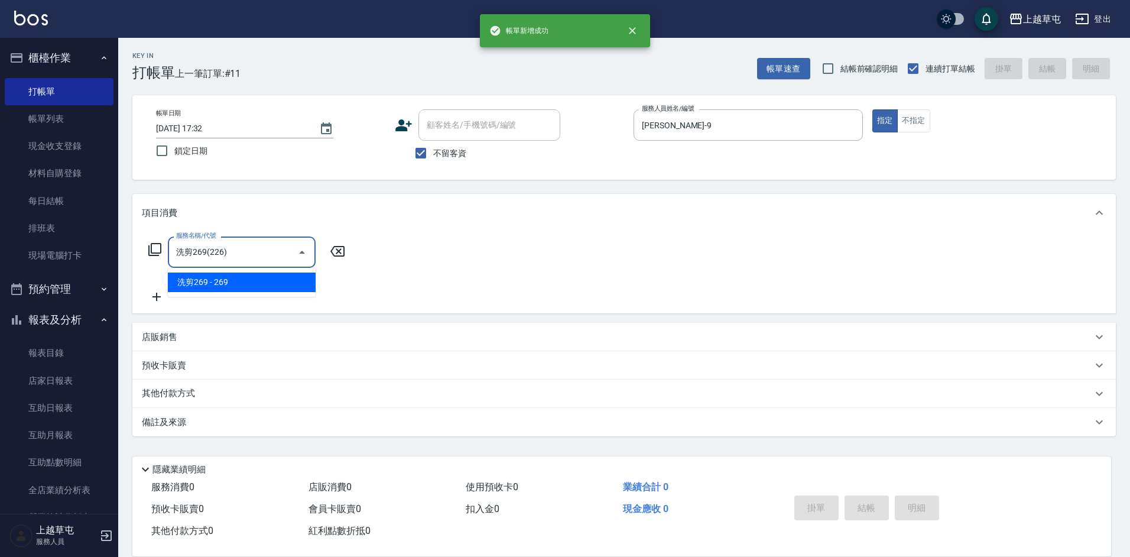
type input "洗剪269(226)"
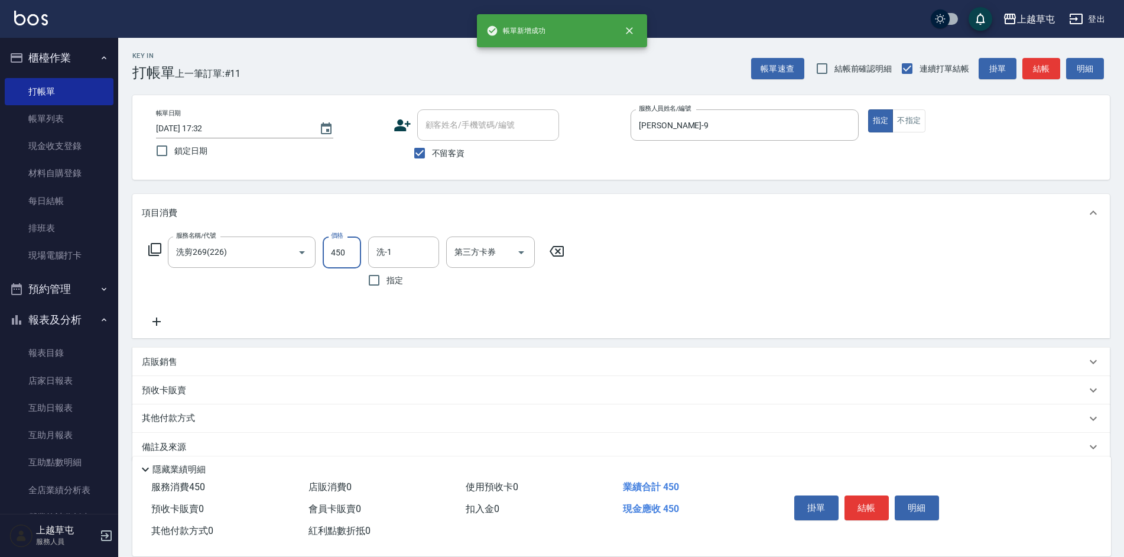
type input "450"
type input "[PERSON_NAME]-9"
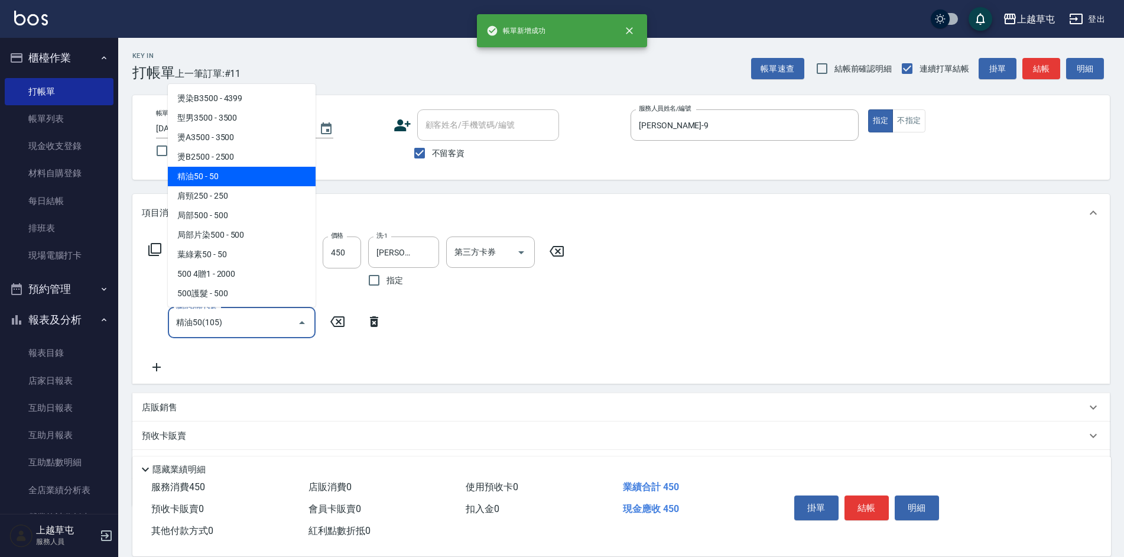
type input "精油50(105)"
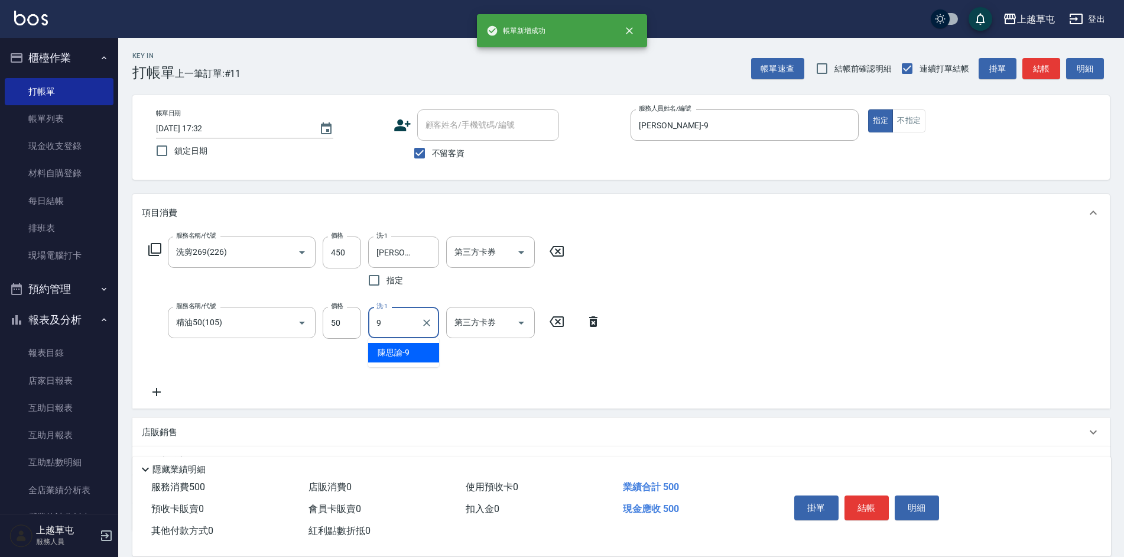
type input "[PERSON_NAME]-9"
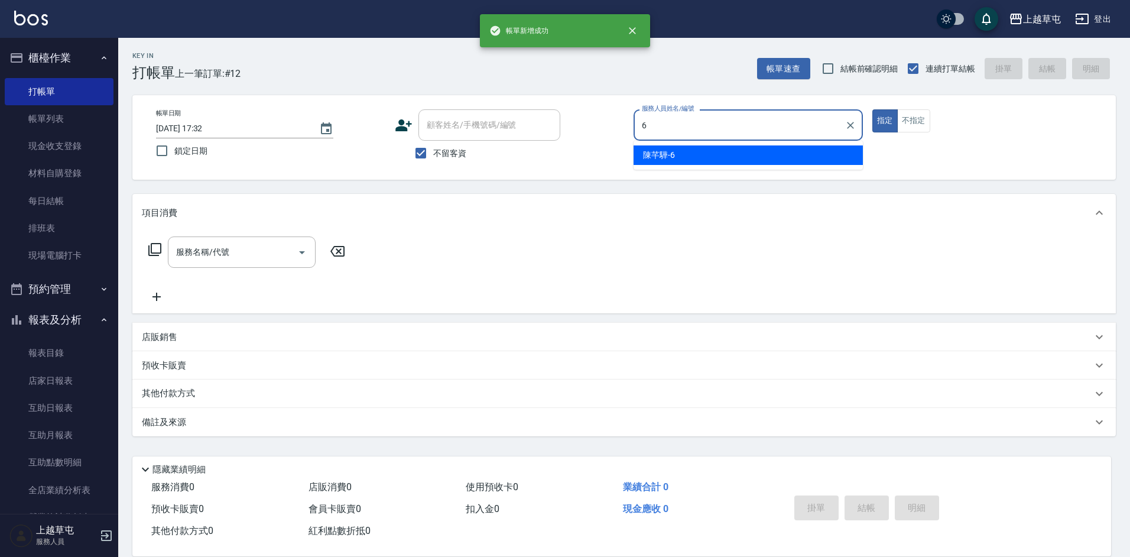
type input "[PERSON_NAME]-6"
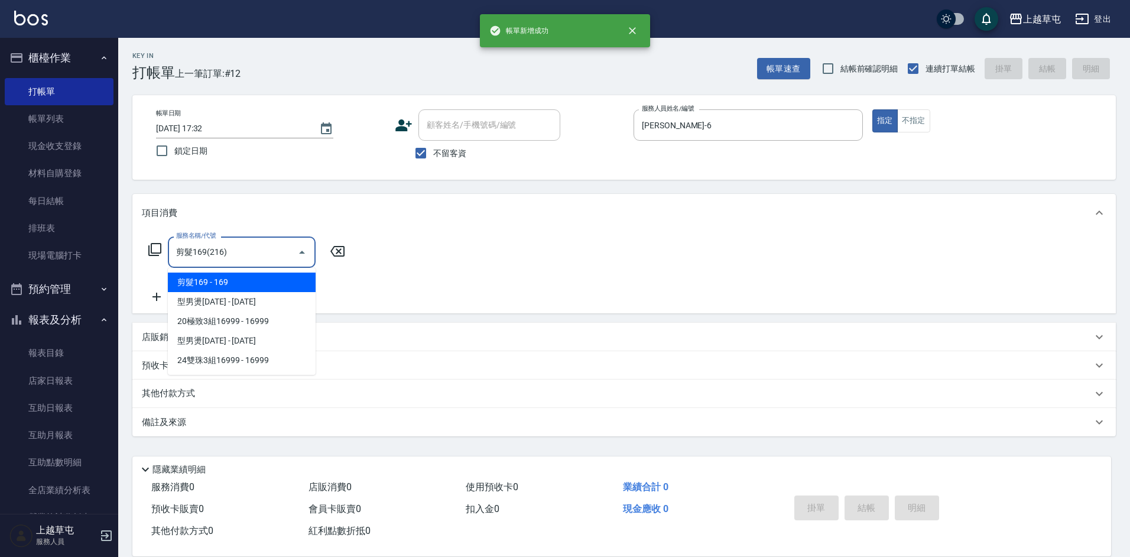
type input "剪髮169(216)"
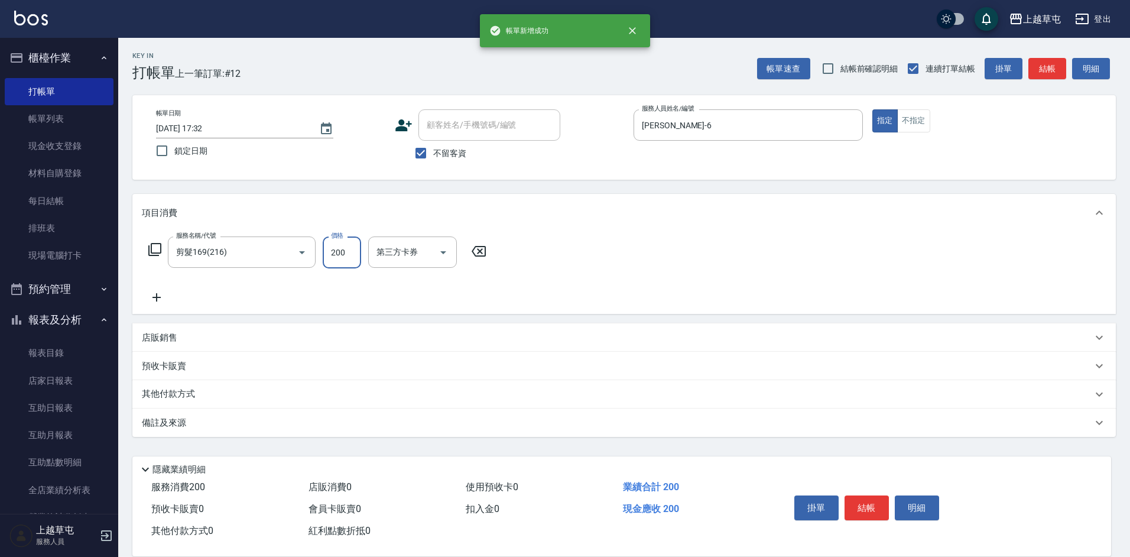
type input "200"
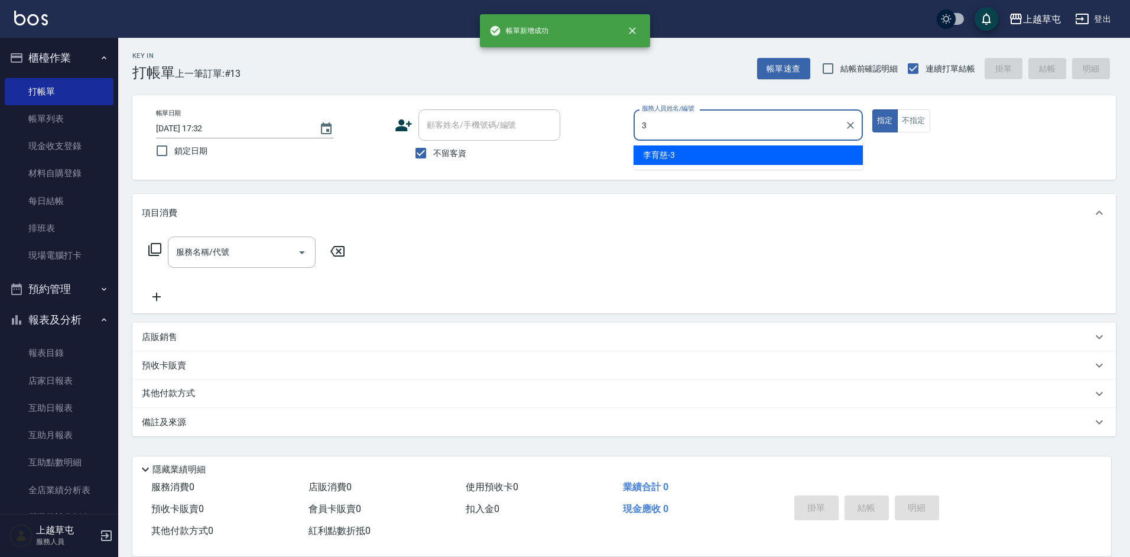
type input "[PERSON_NAME]-3"
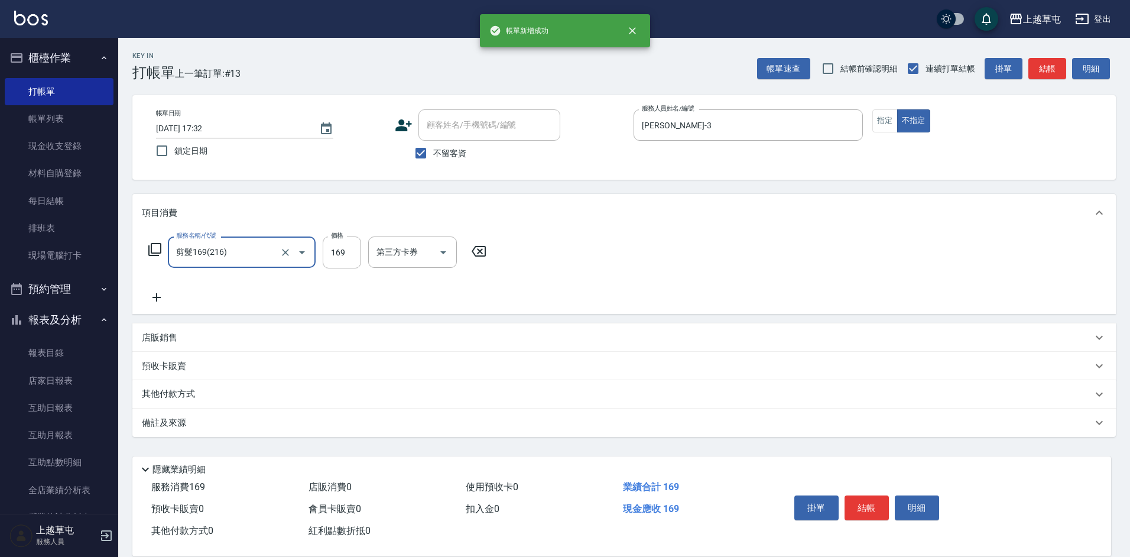
type input "剪髮169(216)"
type input "200"
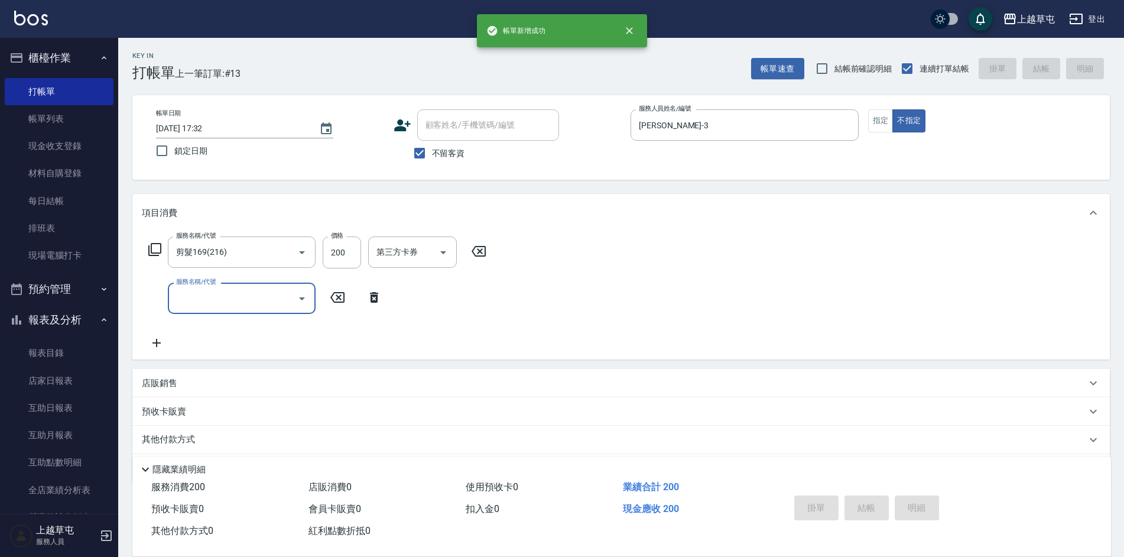
type input "[DATE] 17:33"
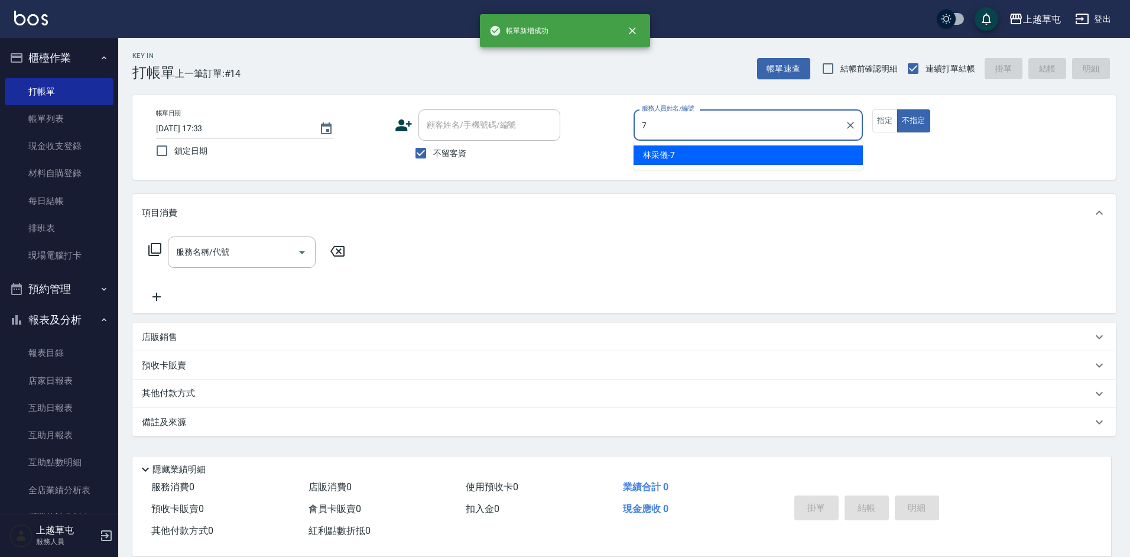
type input "[PERSON_NAME]-7"
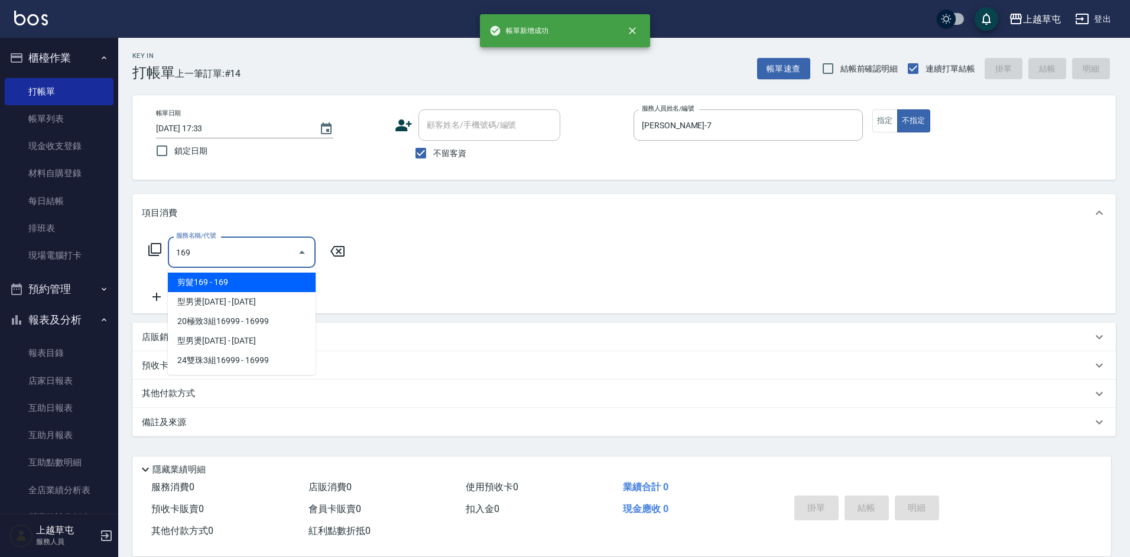
type input "剪髮169(216)"
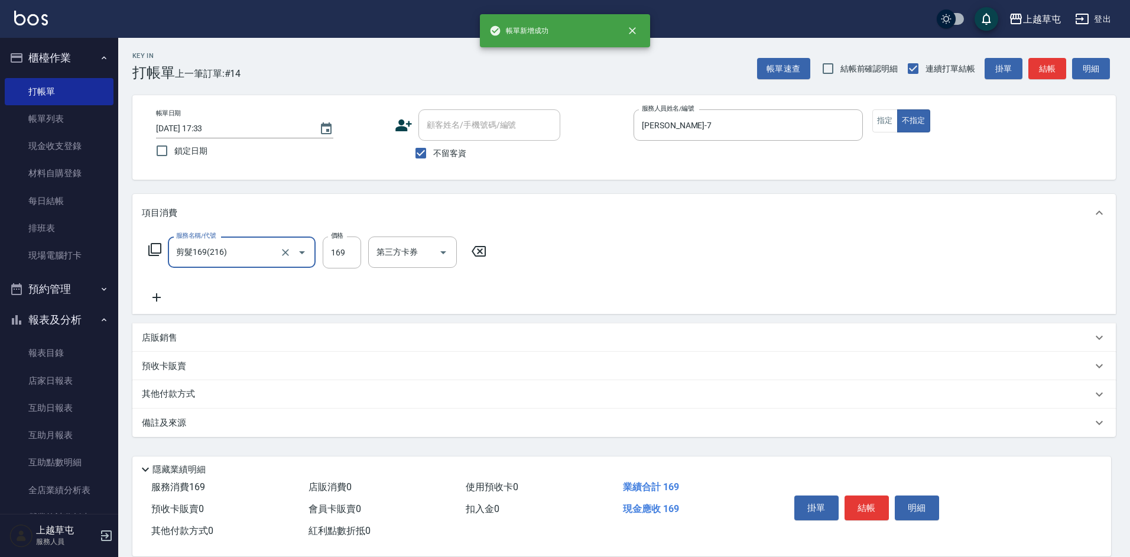
type input "剪髮169(216)"
type input "200"
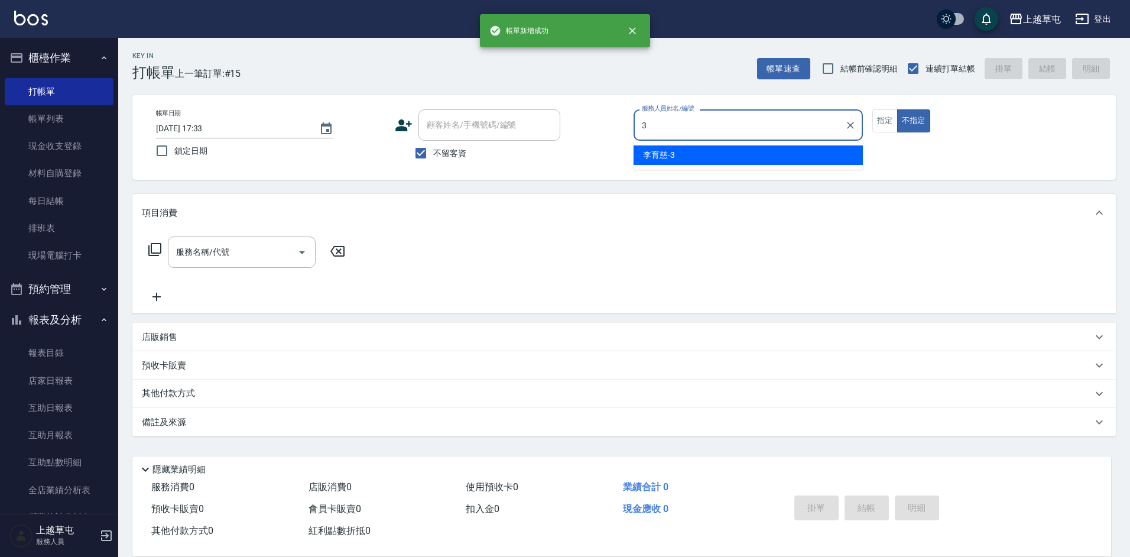
type input "[PERSON_NAME]-3"
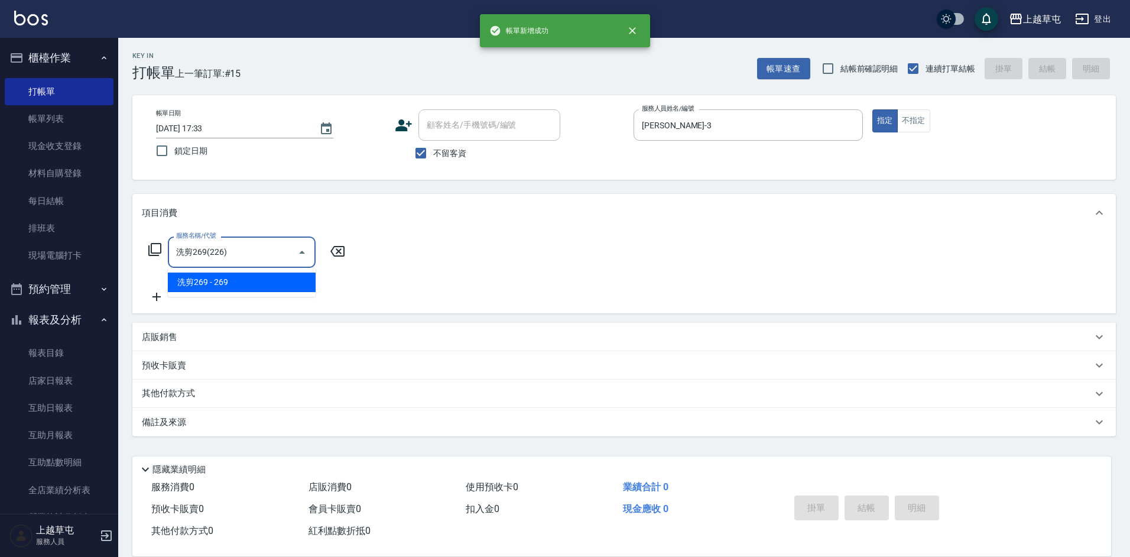
type input "洗剪269(226)"
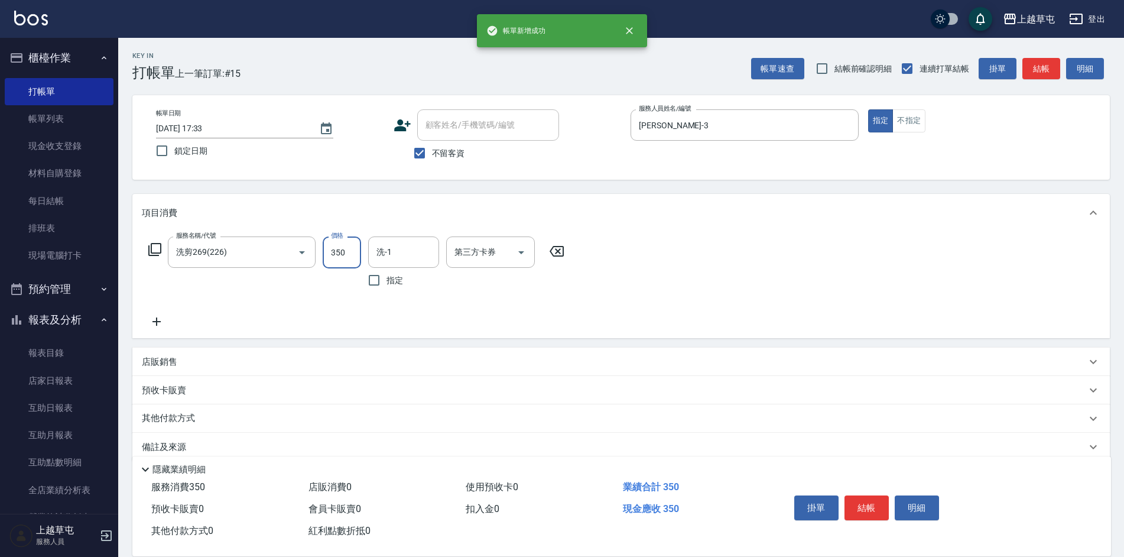
type input "350"
type input "[PERSON_NAME]-3"
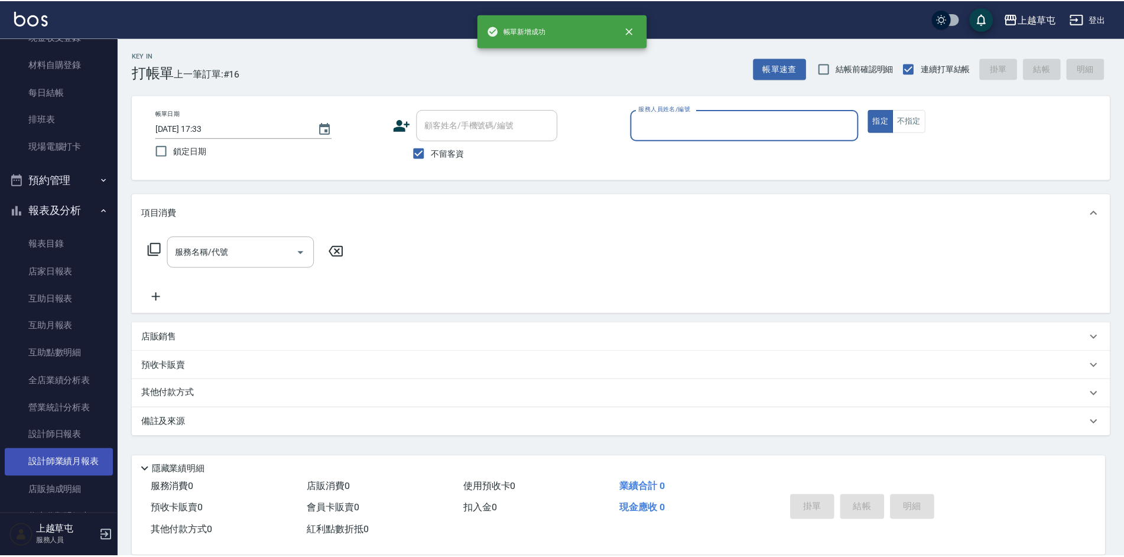
scroll to position [118, 0]
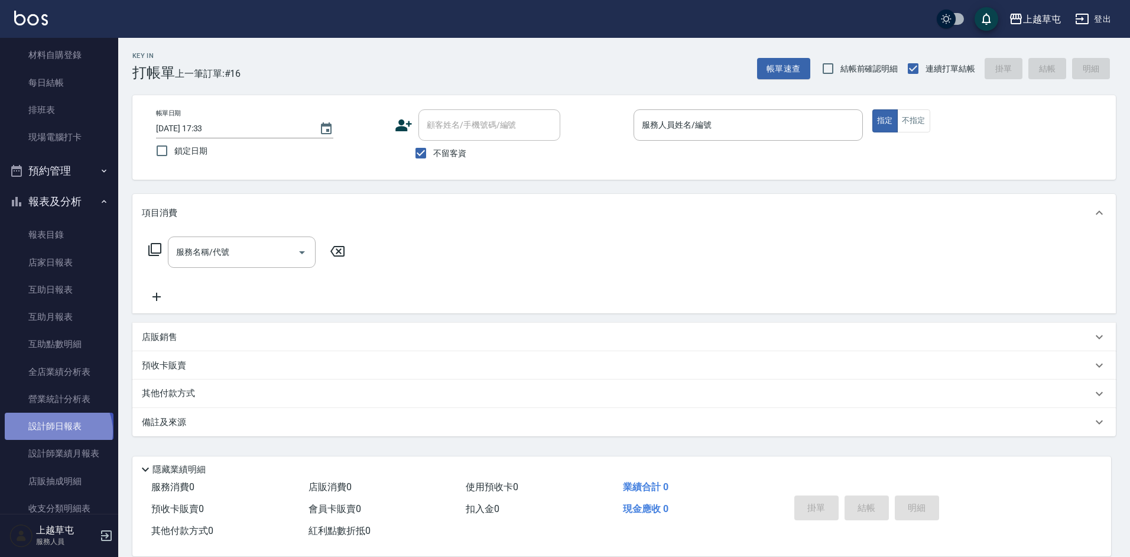
click at [57, 431] on link "設計師日報表" at bounding box center [59, 426] width 109 height 27
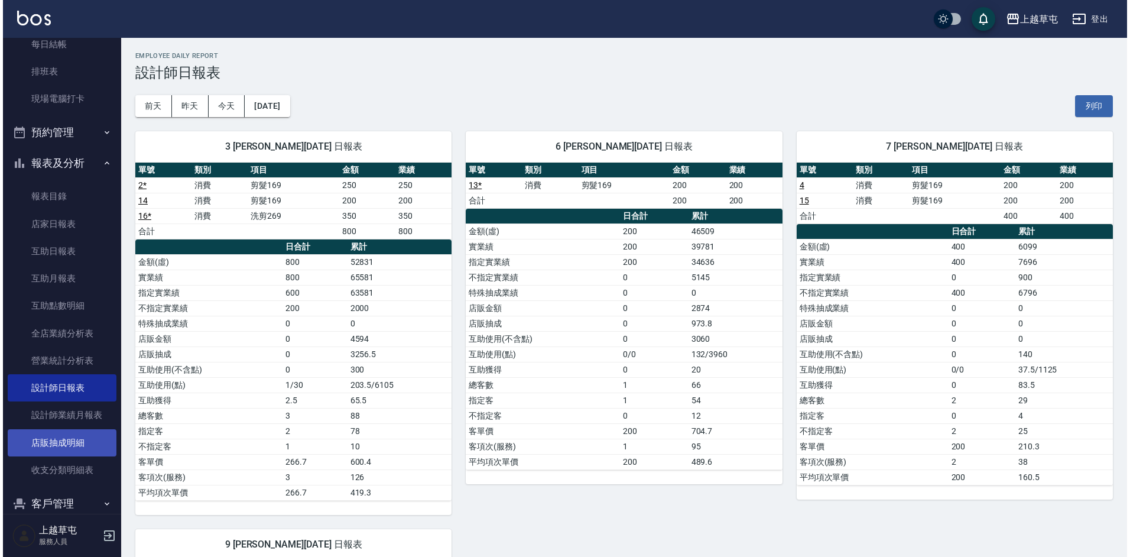
scroll to position [176, 0]
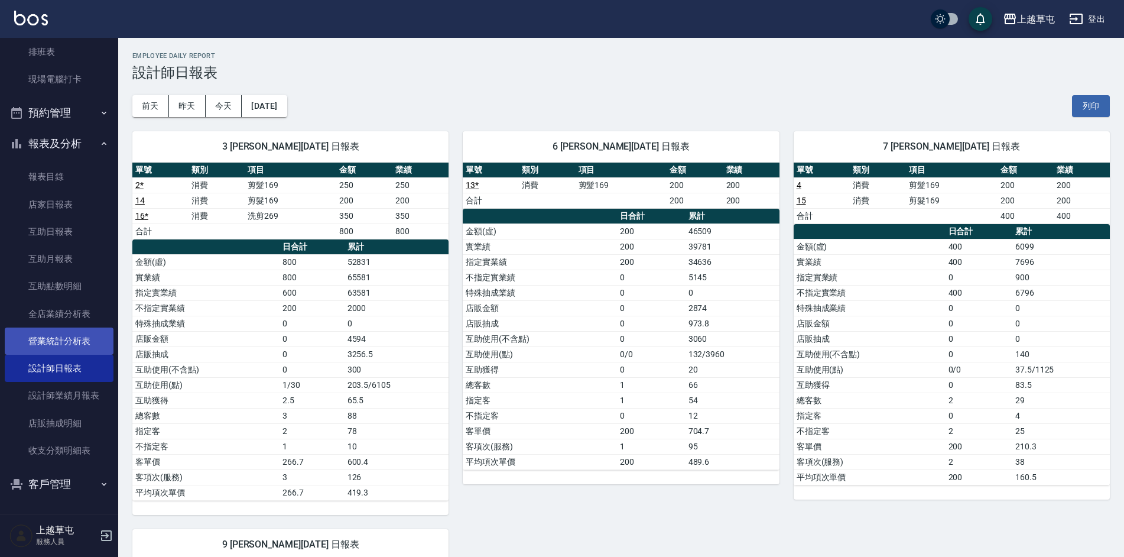
click at [50, 343] on link "營業統計分析表" at bounding box center [59, 340] width 109 height 27
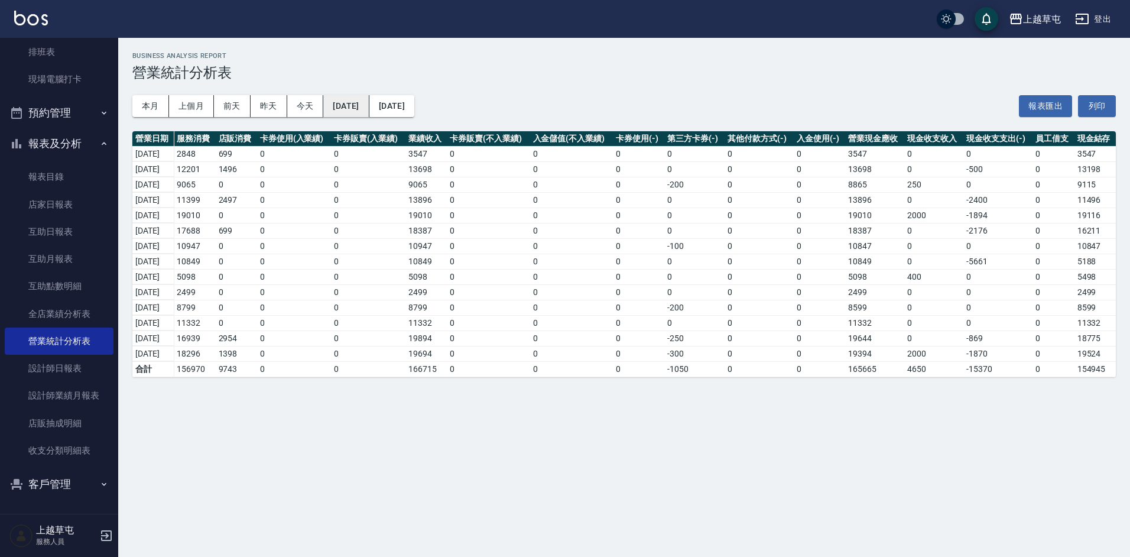
drag, startPoint x: 361, startPoint y: 94, endPoint x: 348, endPoint y: 111, distance: 21.9
click at [348, 111] on button "[DATE]" at bounding box center [346, 106] width 46 height 22
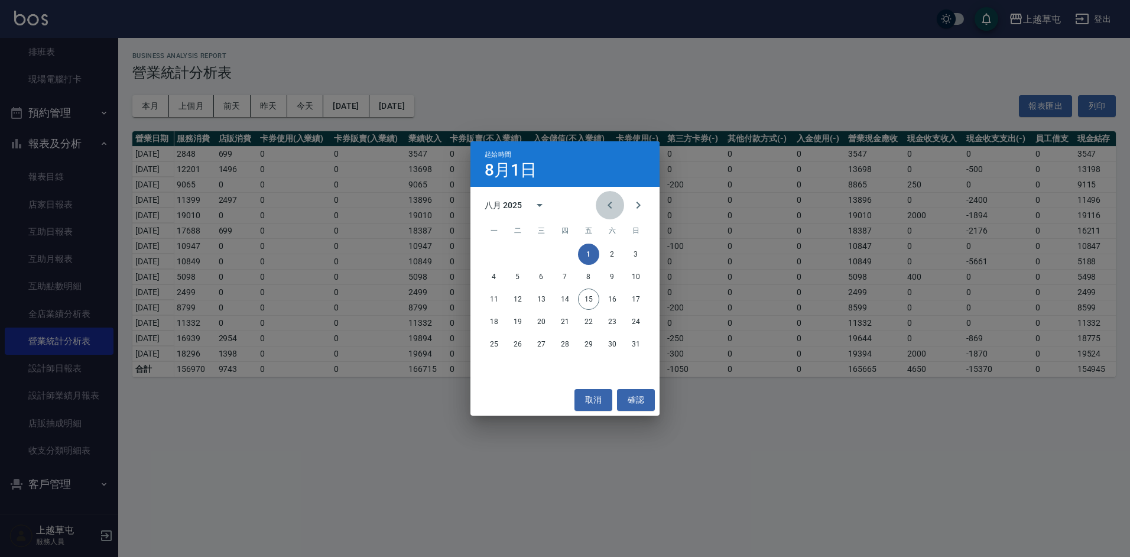
click at [605, 205] on icon "Previous month" at bounding box center [610, 205] width 14 height 14
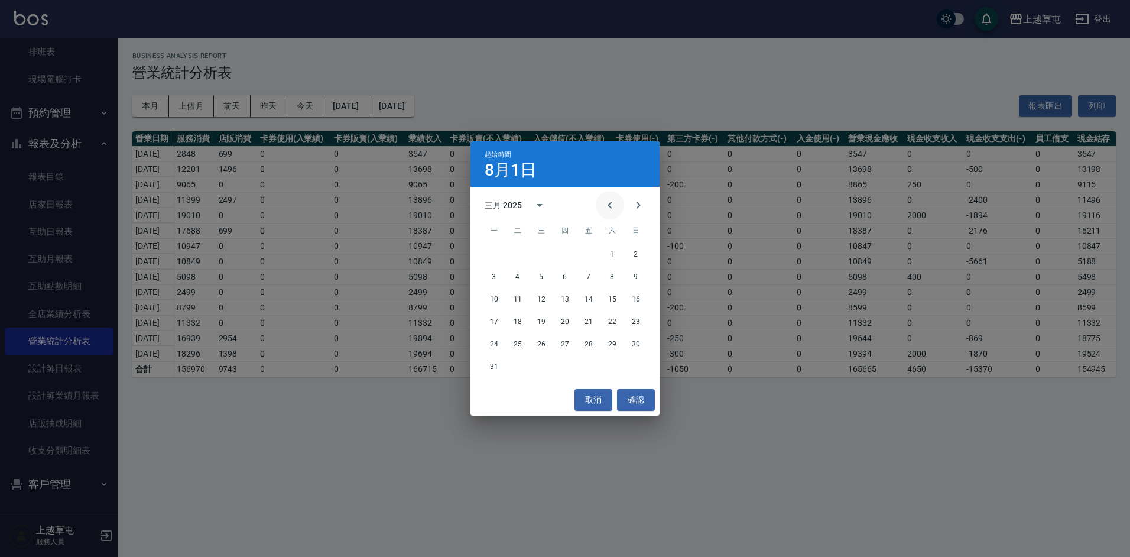
click at [605, 205] on icon "Previous month" at bounding box center [610, 205] width 14 height 14
click at [57, 314] on div "起始時間 [DATE] 二月 2025 一 二 三 四 五 六 日 1 2 3 4 5 6 7 8 9 10 11 12 13 14 15 16 17 18 …" at bounding box center [565, 278] width 1130 height 557
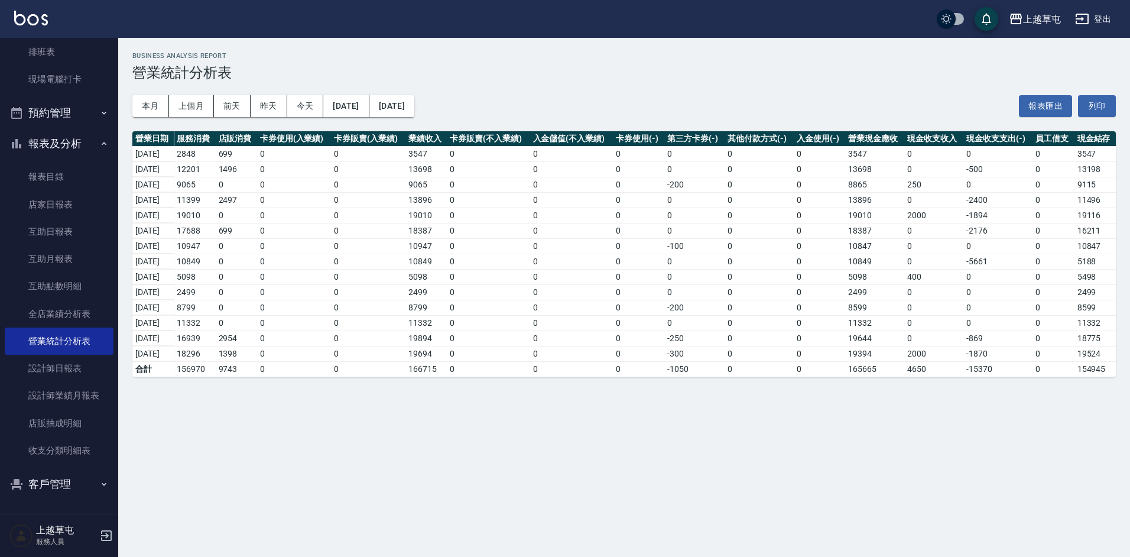
click at [57, 314] on link "全店業績分析表" at bounding box center [59, 313] width 109 height 27
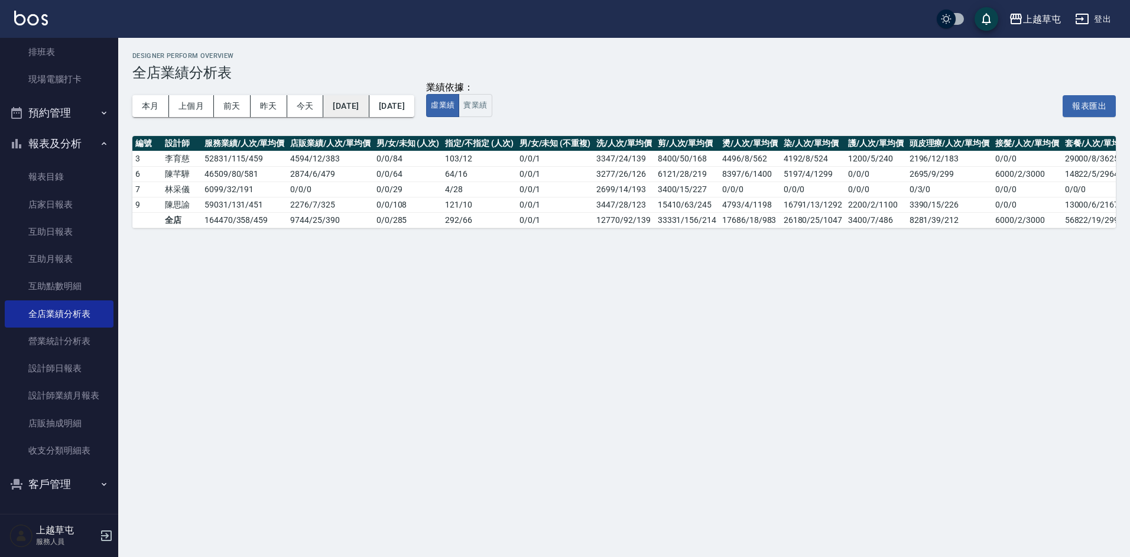
click at [347, 112] on button "[DATE]" at bounding box center [346, 106] width 46 height 22
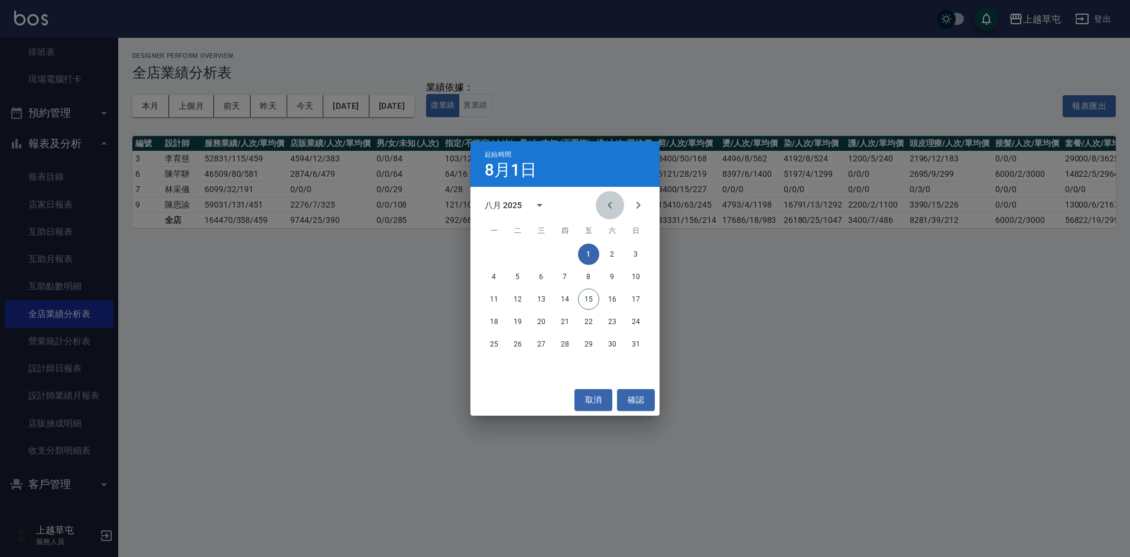
click at [609, 202] on icon "Previous month" at bounding box center [610, 205] width 14 height 14
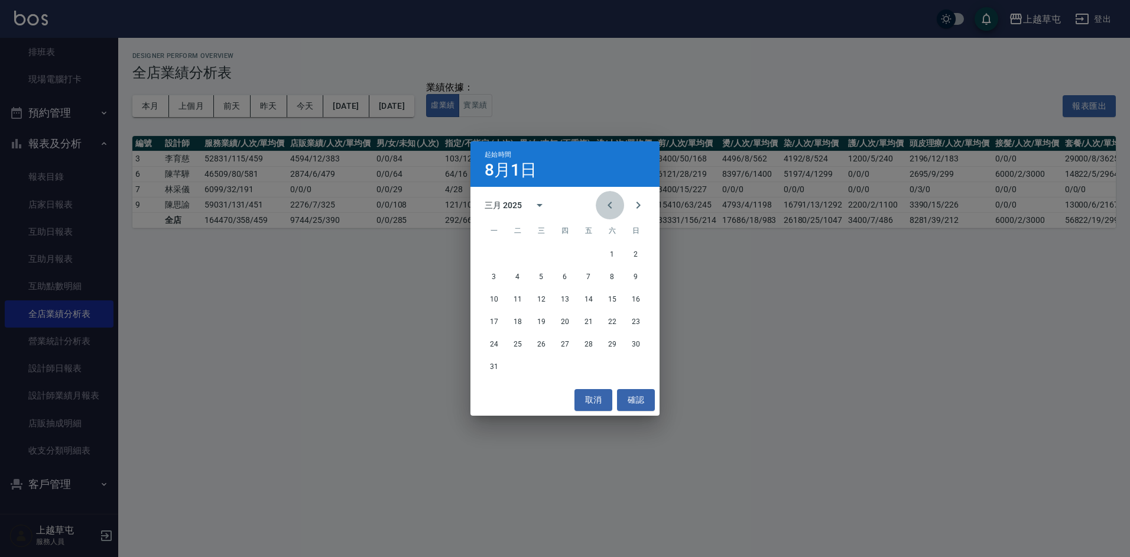
click at [609, 202] on icon "Previous month" at bounding box center [610, 205] width 14 height 14
click at [540, 257] on button "1" at bounding box center [541, 254] width 21 height 21
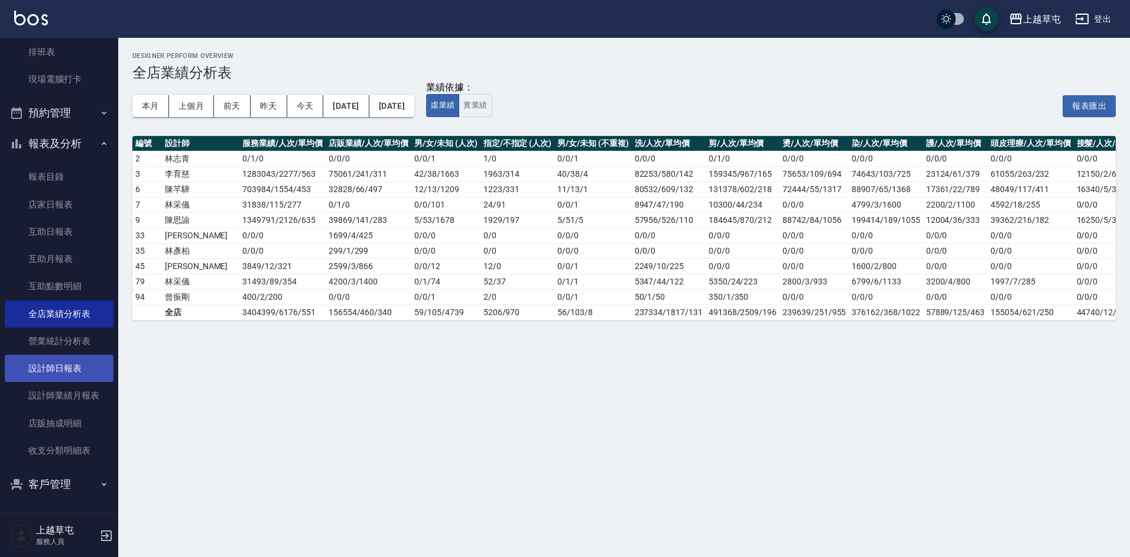
click at [56, 376] on link "設計師日報表" at bounding box center [59, 368] width 109 height 27
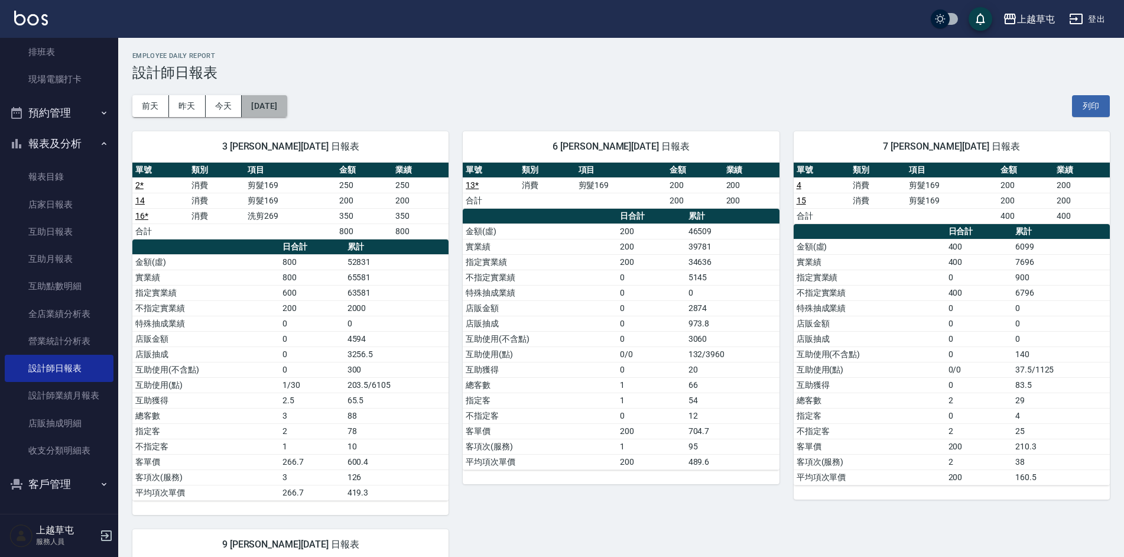
click at [275, 95] on button "[DATE]" at bounding box center [264, 106] width 45 height 22
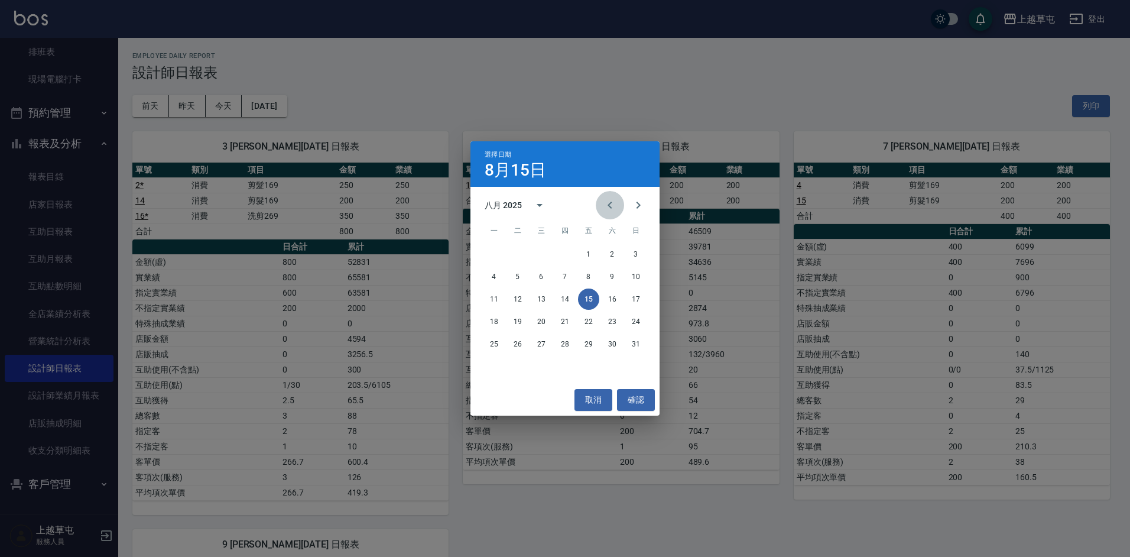
click at [615, 199] on icon "Previous month" at bounding box center [610, 205] width 14 height 14
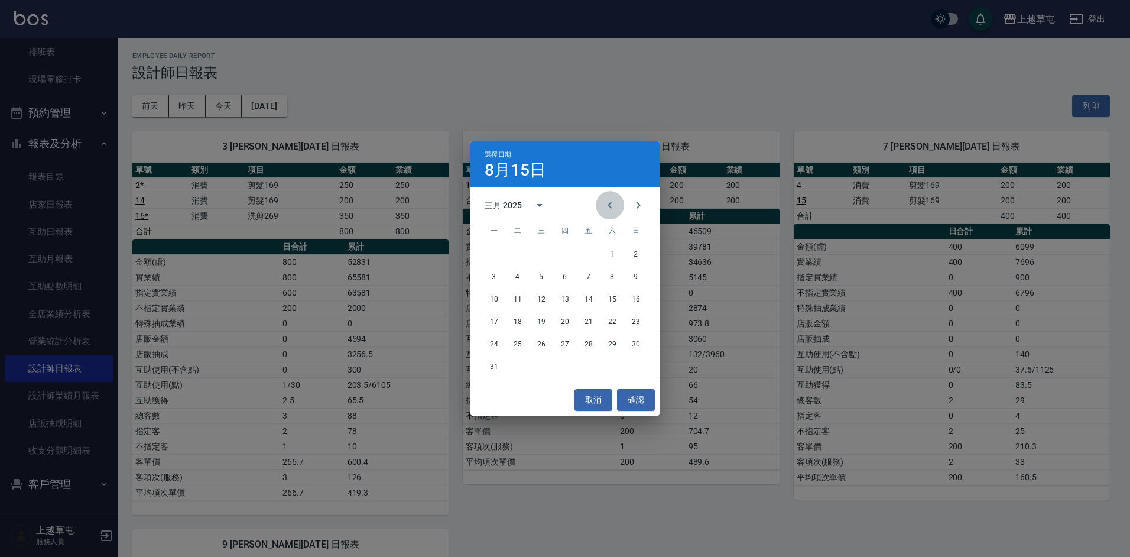
click at [615, 199] on icon "Previous month" at bounding box center [610, 205] width 14 height 14
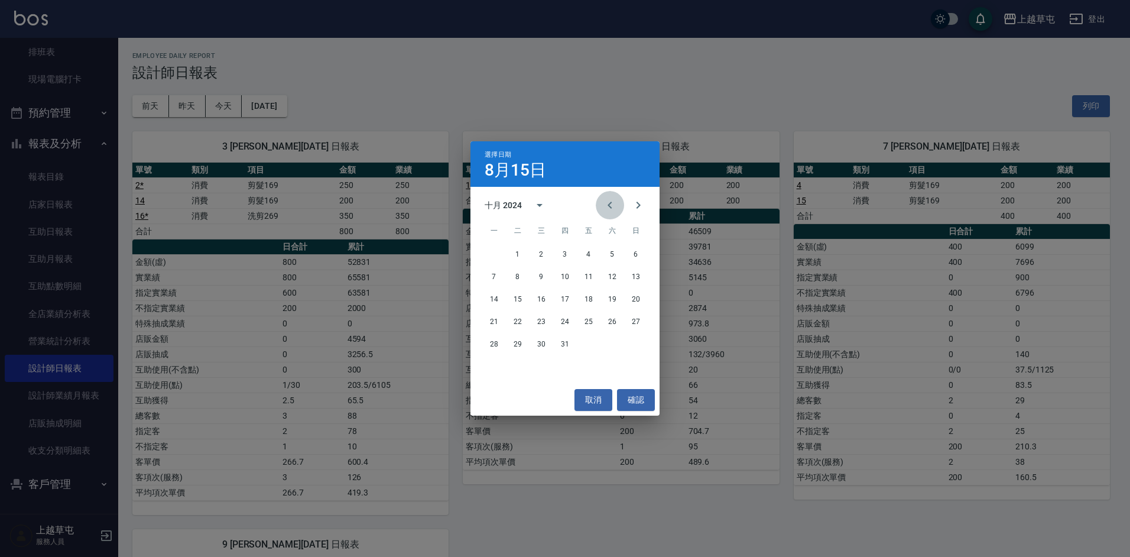
click at [615, 199] on icon "Previous month" at bounding box center [610, 205] width 14 height 14
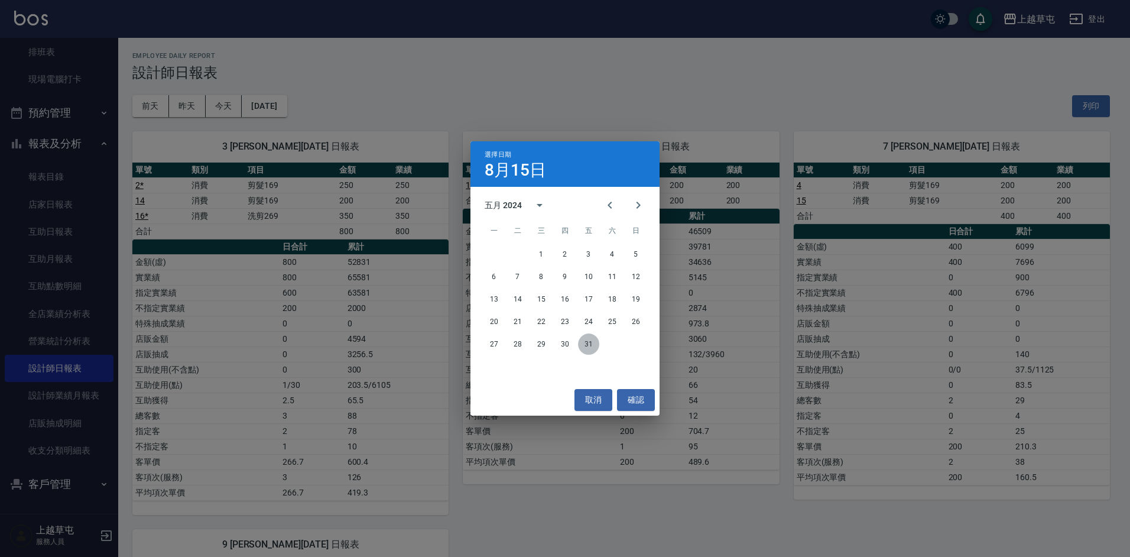
click at [585, 342] on button "31" at bounding box center [588, 343] width 21 height 21
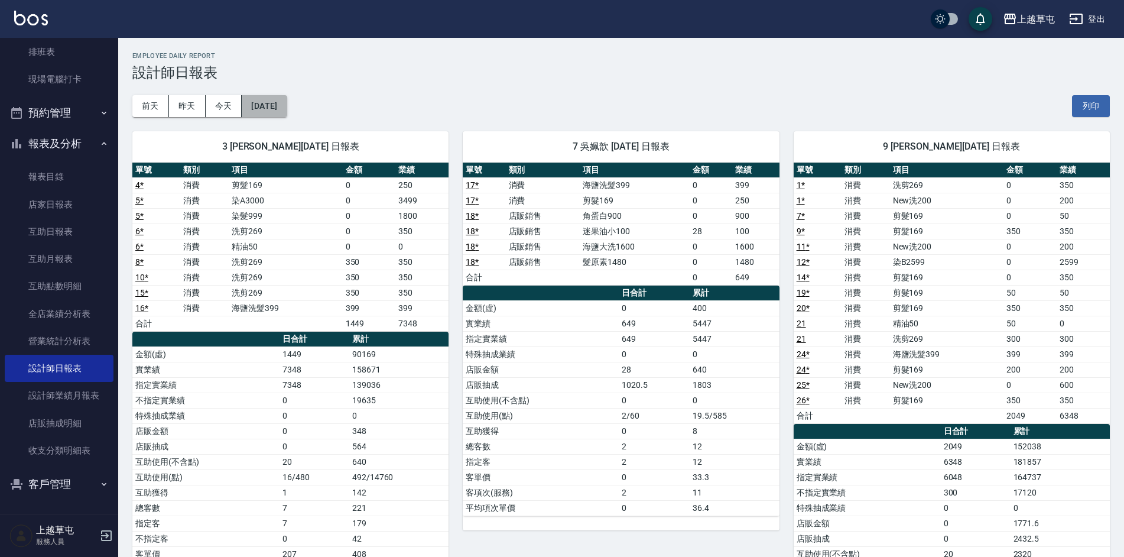
click at [287, 104] on button "[DATE]" at bounding box center [264, 106] width 45 height 22
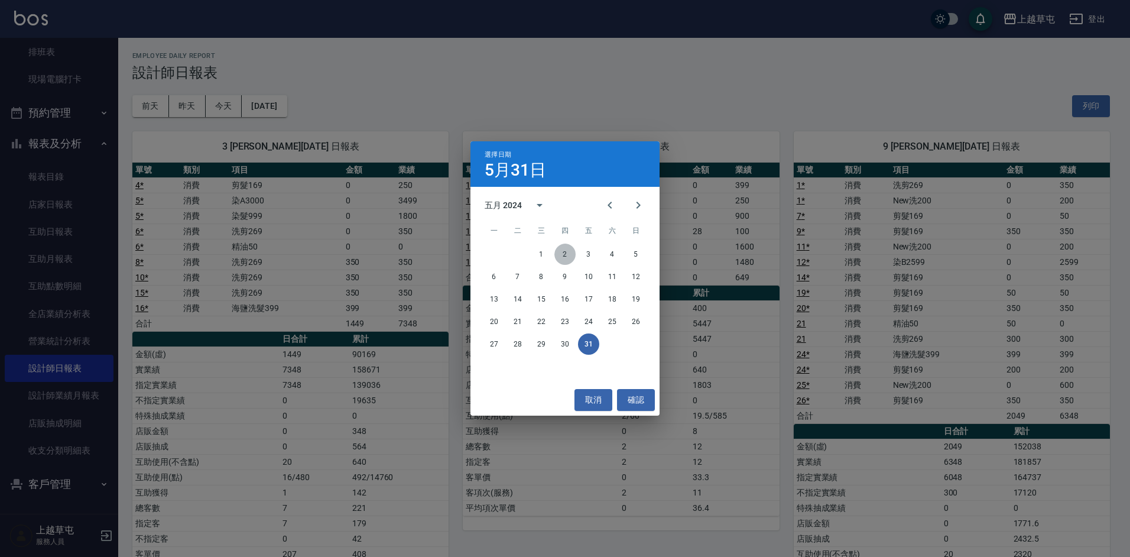
click at [563, 256] on button "2" at bounding box center [564, 254] width 21 height 21
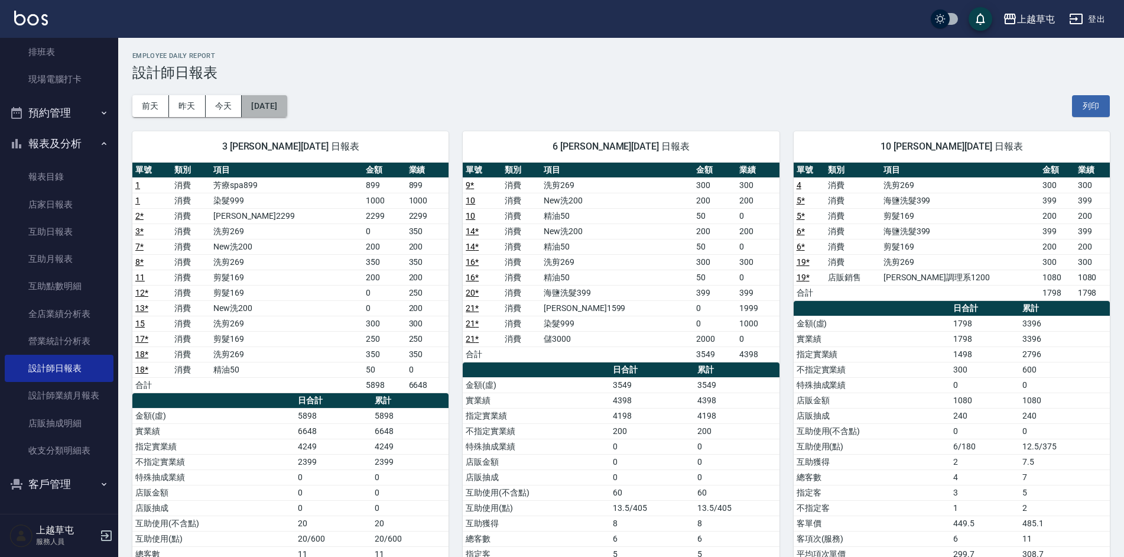
click at [262, 107] on button "[DATE]" at bounding box center [264, 106] width 45 height 22
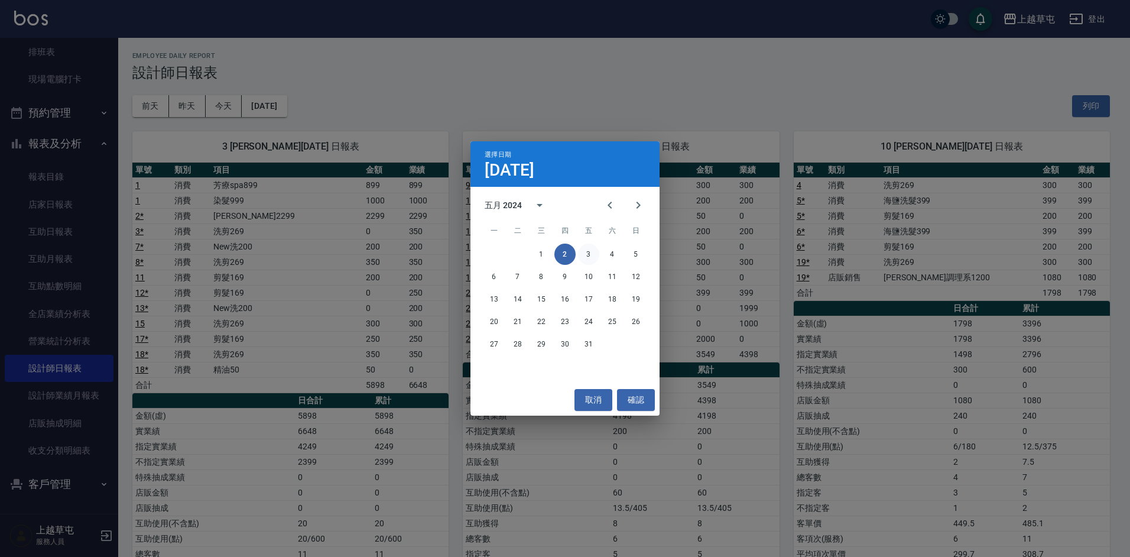
click at [588, 258] on button "3" at bounding box center [588, 254] width 21 height 21
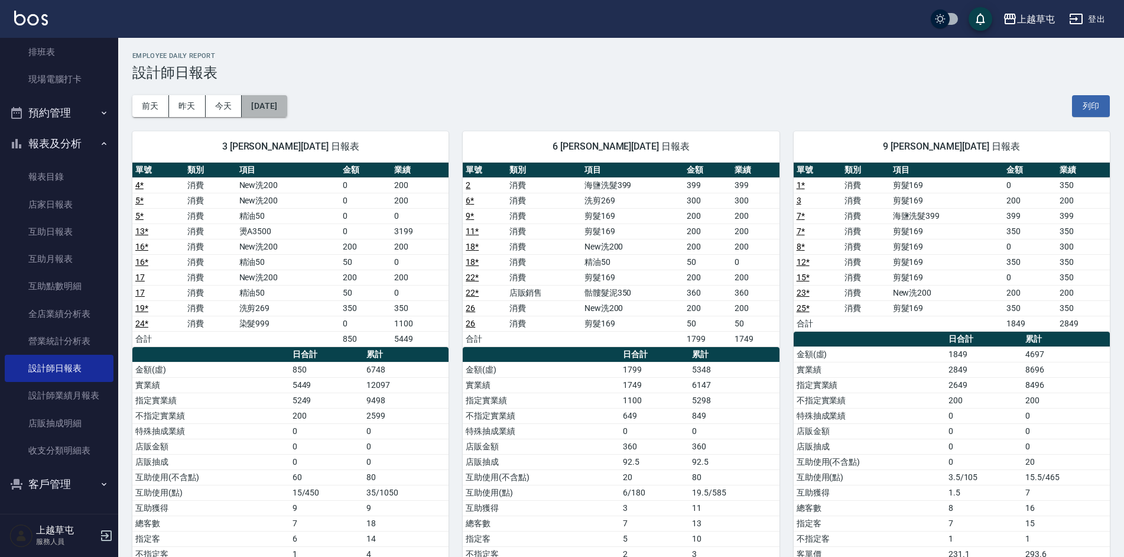
click at [280, 112] on button "[DATE]" at bounding box center [264, 106] width 45 height 22
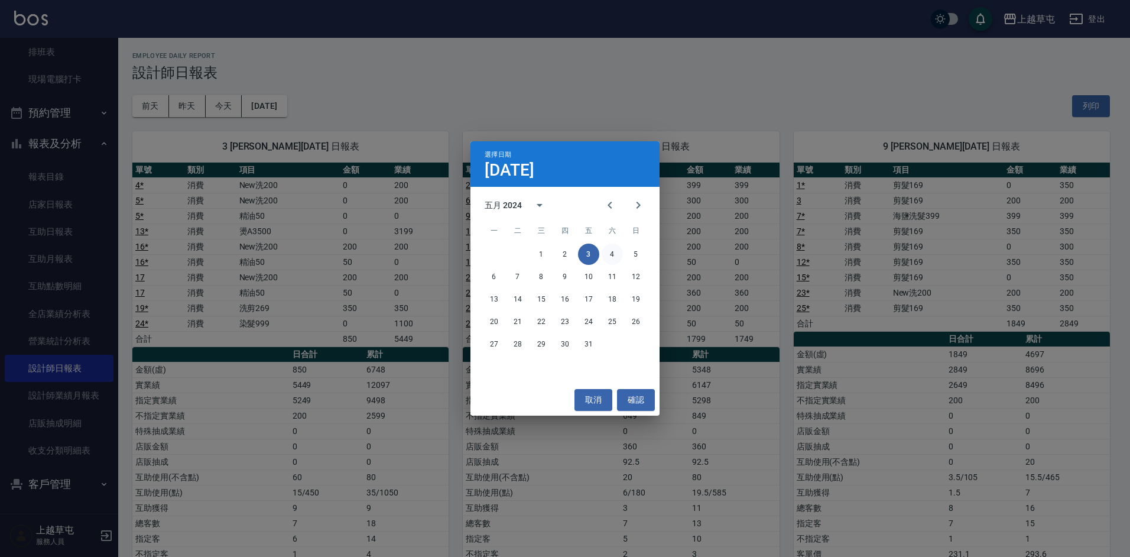
click at [613, 259] on button "4" at bounding box center [612, 254] width 21 height 21
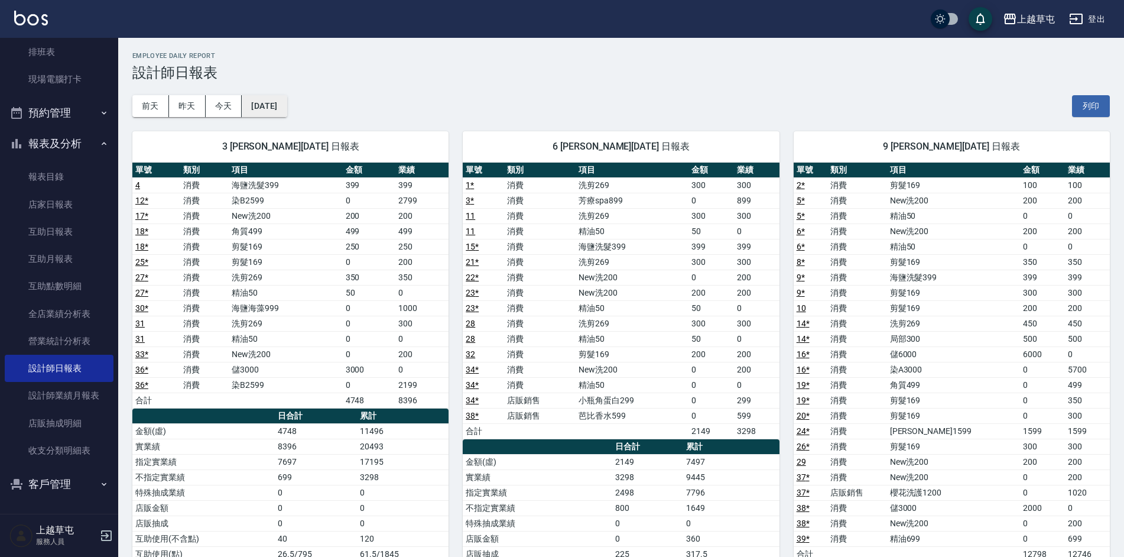
click at [286, 106] on button "[DATE]" at bounding box center [264, 106] width 45 height 22
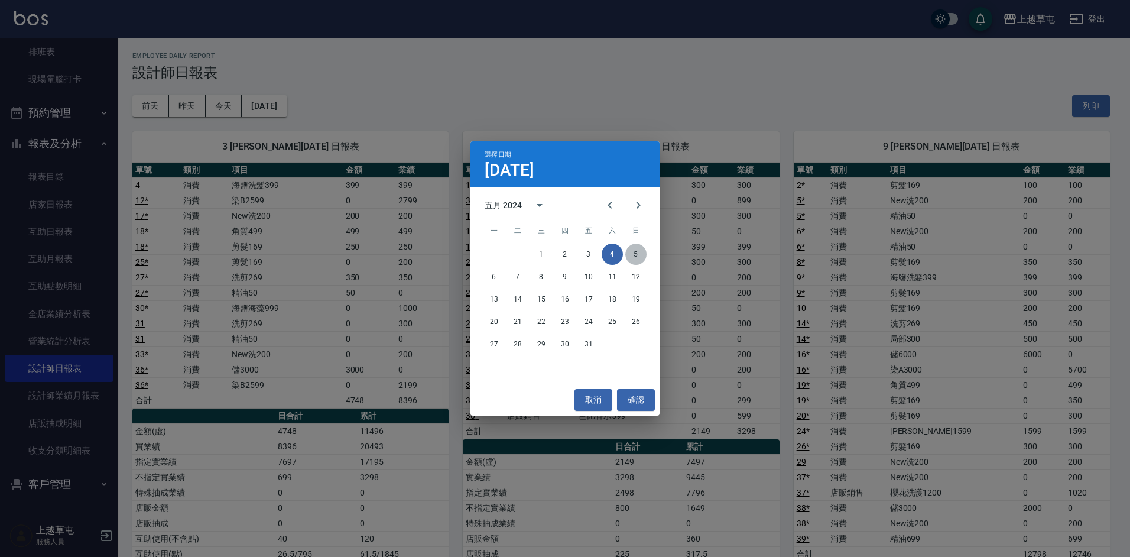
click at [631, 254] on button "5" at bounding box center [635, 254] width 21 height 21
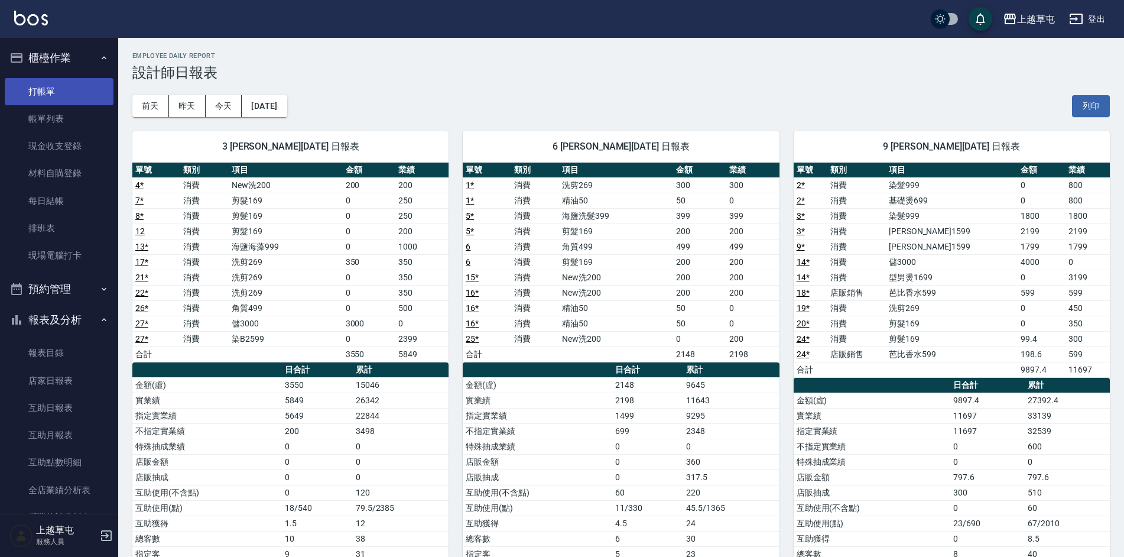
click at [48, 82] on link "打帳單" at bounding box center [59, 91] width 109 height 27
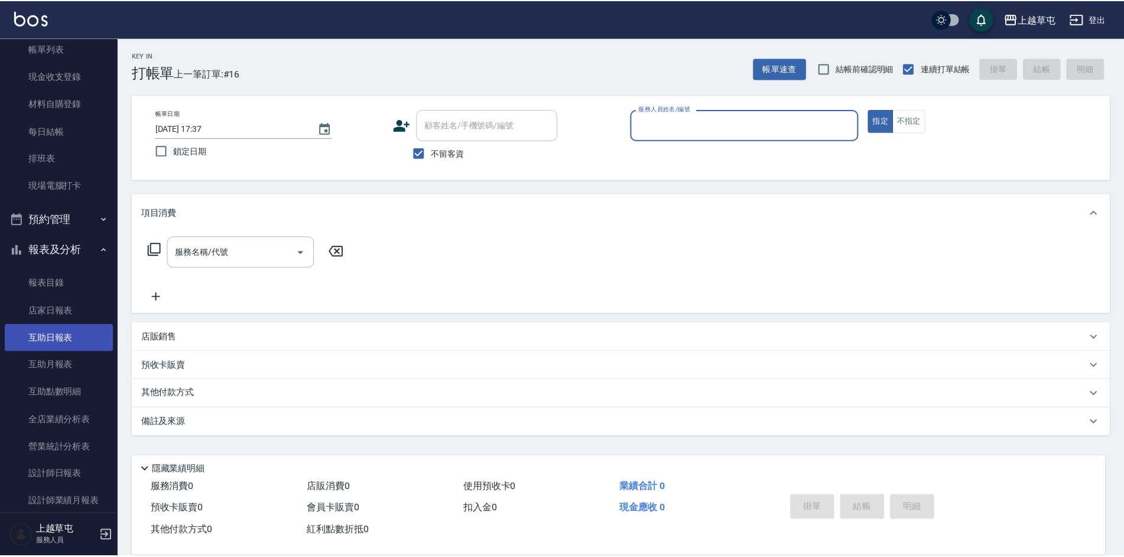
scroll to position [176, 0]
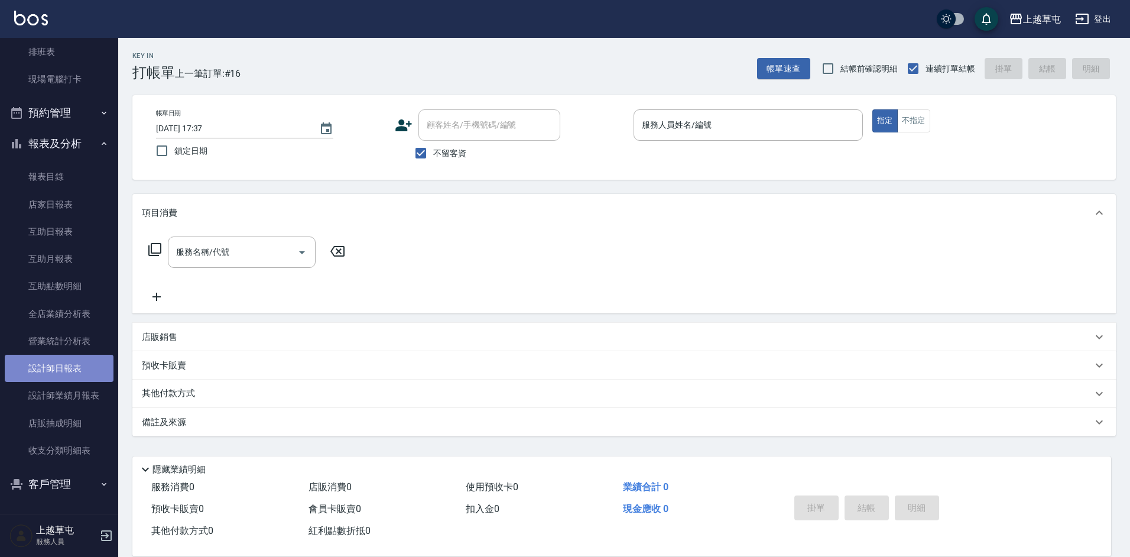
click at [83, 377] on link "設計師日報表" at bounding box center [59, 368] width 109 height 27
